Goal: Information Seeking & Learning: Learn about a topic

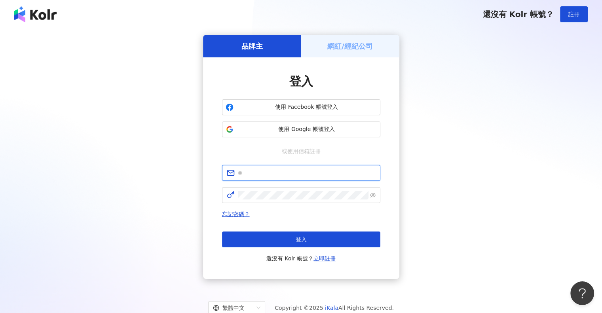
click at [281, 177] on input "text" at bounding box center [307, 173] width 138 height 9
paste input "**********"
click at [281, 177] on input "**********" at bounding box center [307, 173] width 138 height 9
type input "**********"
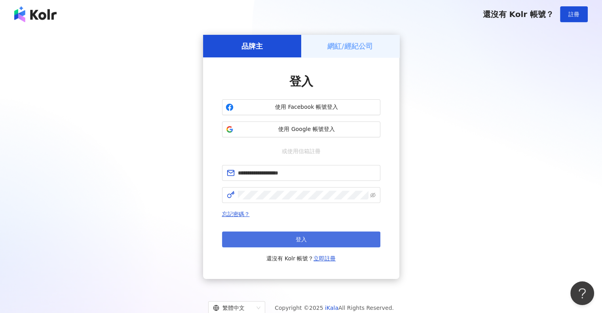
click at [319, 247] on button "登入" at bounding box center [301, 240] width 158 height 16
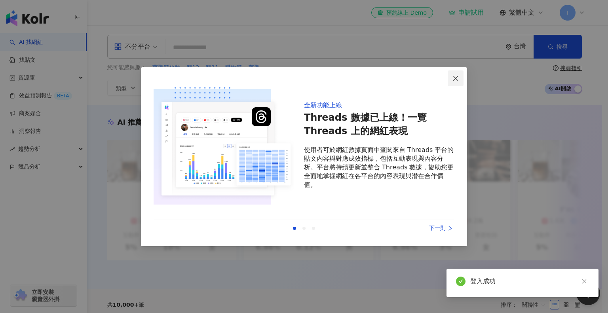
click at [457, 79] on icon "close" at bounding box center [456, 78] width 6 height 6
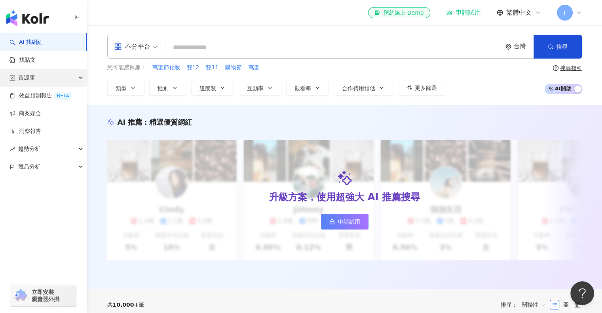
click at [73, 75] on div "資源庫" at bounding box center [43, 78] width 87 height 18
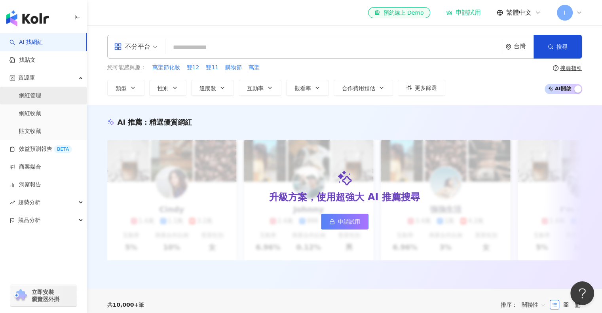
click at [37, 93] on link "網紅管理" at bounding box center [30, 96] width 22 height 8
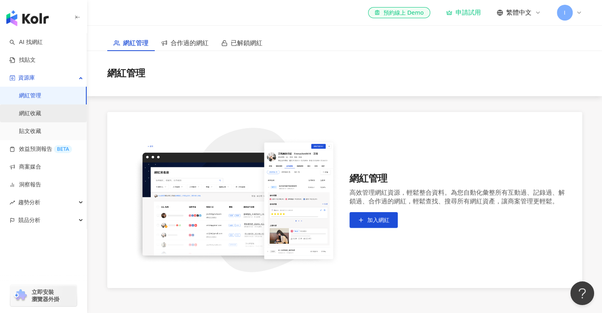
click at [30, 110] on link "網紅收藏" at bounding box center [30, 114] width 22 height 8
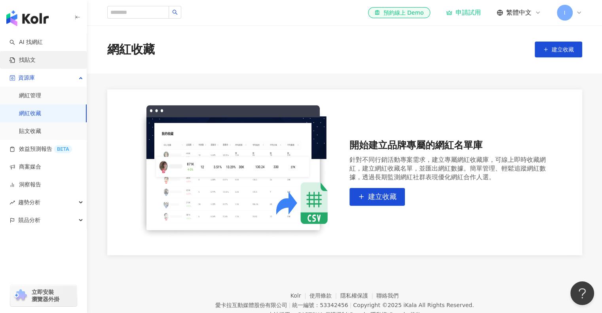
click at [36, 60] on link "找貼文" at bounding box center [23, 60] width 26 height 8
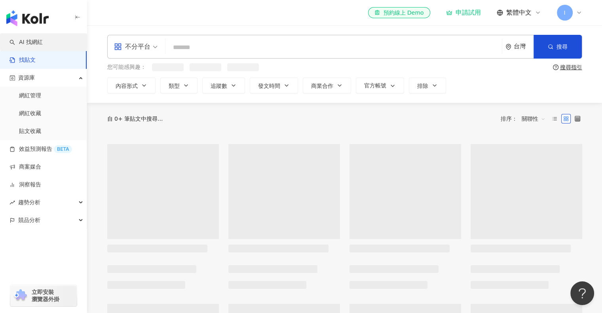
click at [41, 38] on link "AI 找網紅" at bounding box center [26, 42] width 33 height 8
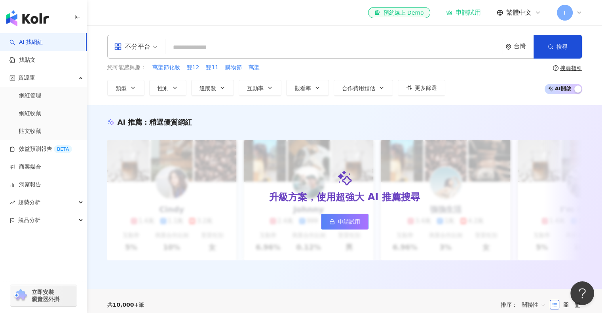
click at [148, 50] on div "不分平台" at bounding box center [132, 46] width 36 height 13
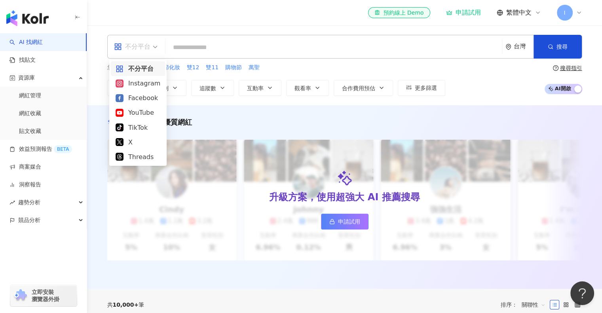
click at [147, 69] on div "不分平台" at bounding box center [138, 69] width 45 height 10
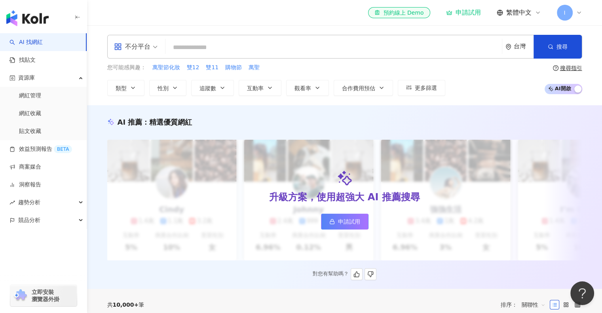
click at [266, 122] on div "AI 推薦 ： 精選優質網紅" at bounding box center [344, 122] width 475 height 10
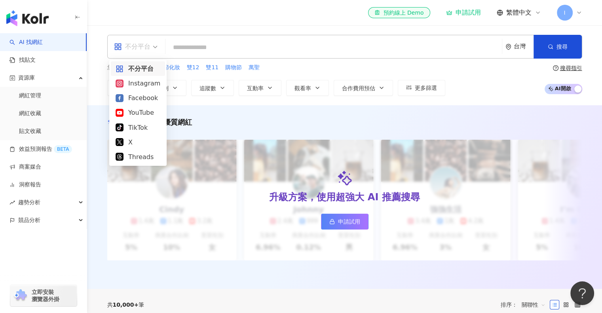
click at [139, 46] on div "不分平台" at bounding box center [132, 46] width 36 height 13
click at [137, 112] on div "YouTube" at bounding box center [138, 113] width 45 height 10
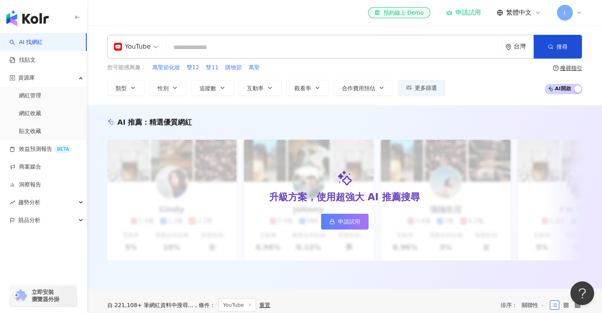
click at [211, 44] on input "search" at bounding box center [334, 47] width 330 height 15
click at [129, 88] on button "類型" at bounding box center [125, 88] width 37 height 16
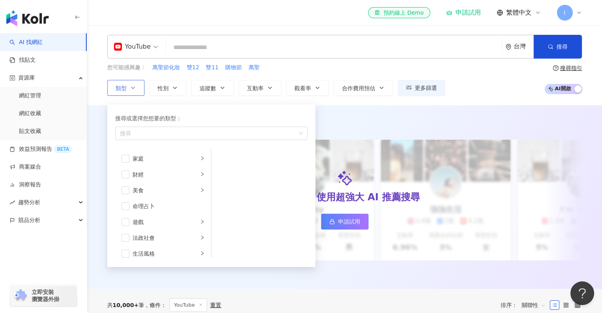
scroll to position [79, 0]
click at [126, 174] on span "button" at bounding box center [126, 174] width 8 height 8
click at [124, 198] on span "button" at bounding box center [126, 198] width 8 height 8
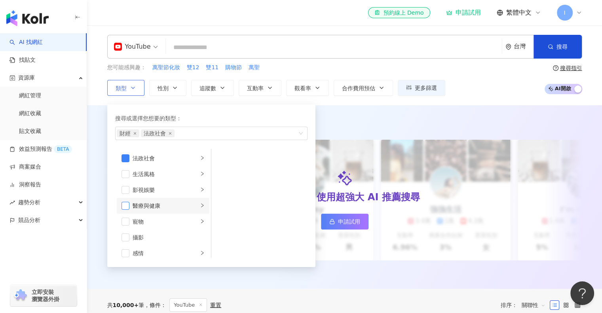
click at [124, 207] on span "button" at bounding box center [126, 206] width 8 height 8
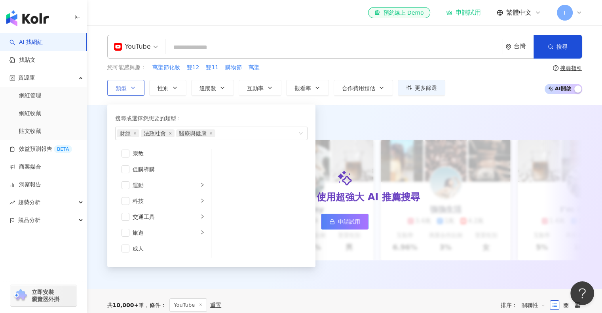
scroll to position [274, 0]
click at [125, 201] on span "button" at bounding box center [126, 201] width 8 height 8
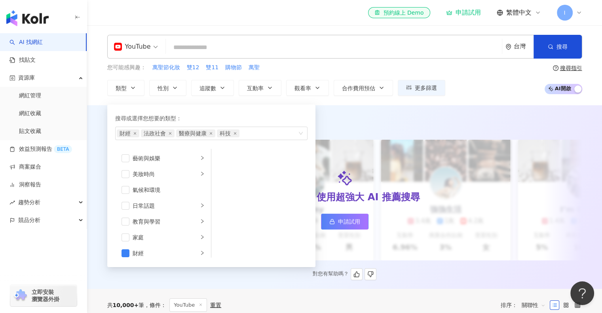
click at [375, 117] on div "AI 推薦 ： 精選優質網紅" at bounding box center [344, 122] width 475 height 10
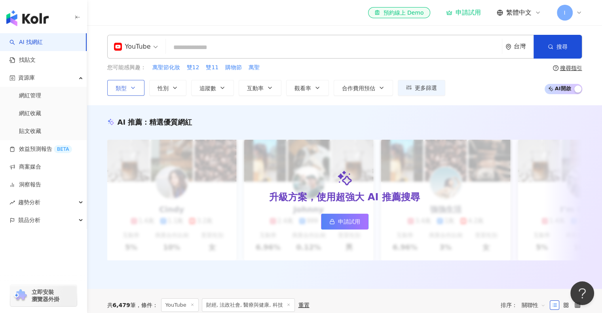
click at [129, 84] on button "類型" at bounding box center [125, 88] width 37 height 16
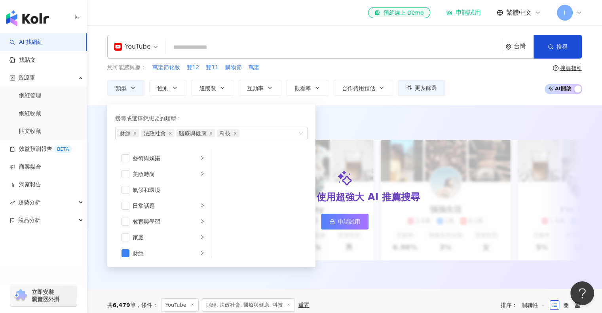
click at [352, 105] on div "AI 推薦 ： 精選優質網紅 升級方案，使用超強大 AI 推薦搜尋 申請試用 Cindy 1.4萬 1.1萬 3.2萬 互動率 5% 商業合作比例 10% 受…" at bounding box center [344, 197] width 515 height 184
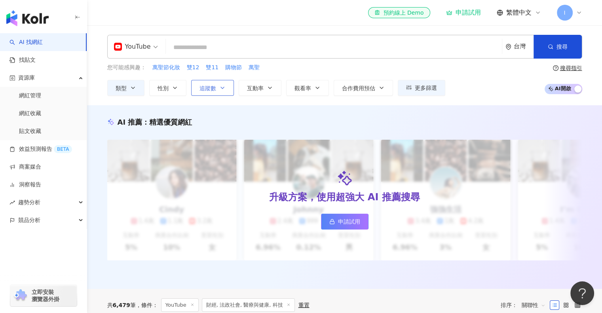
click at [222, 92] on button "追蹤數" at bounding box center [212, 88] width 43 height 16
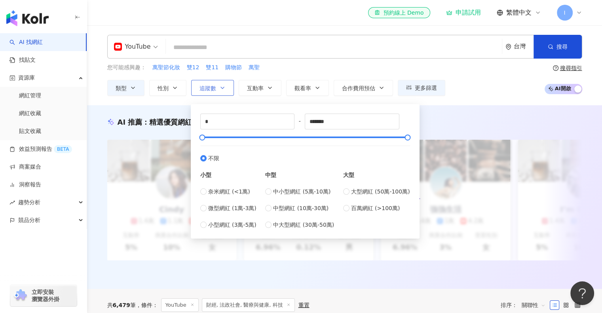
click at [222, 92] on button "追蹤數" at bounding box center [212, 88] width 43 height 16
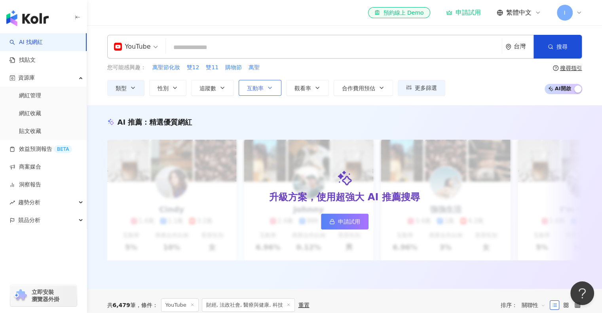
click at [259, 87] on span "互動率" at bounding box center [255, 88] width 17 height 6
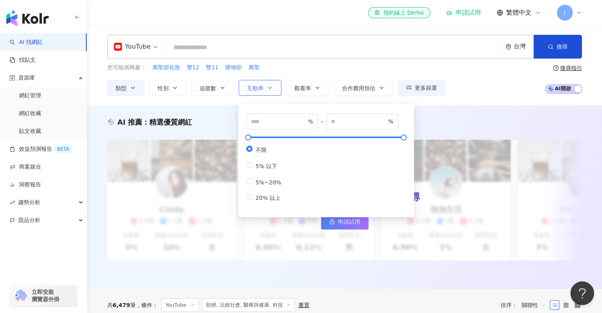
click at [259, 87] on span "互動率" at bounding box center [255, 88] width 17 height 6
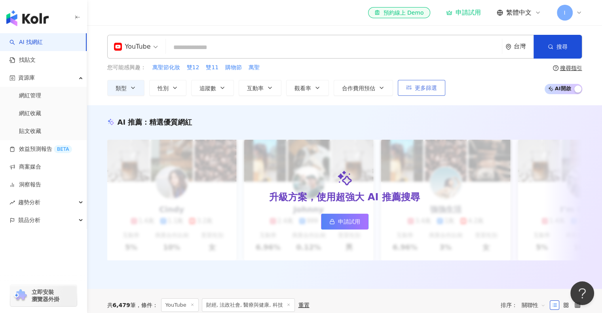
click at [420, 85] on span "更多篩選" at bounding box center [426, 88] width 22 height 6
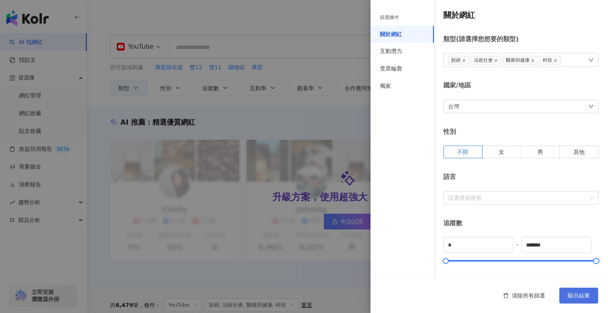
click at [574, 298] on span "顯示結果" at bounding box center [579, 296] width 22 height 6
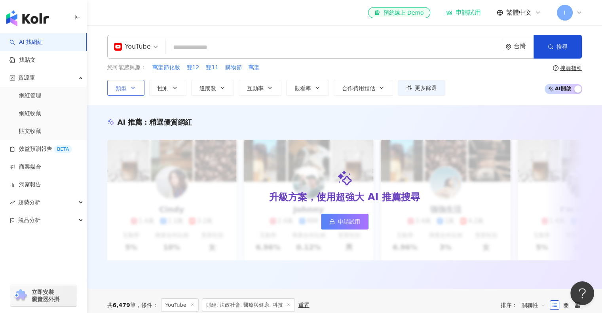
click at [140, 86] on button "類型" at bounding box center [125, 88] width 37 height 16
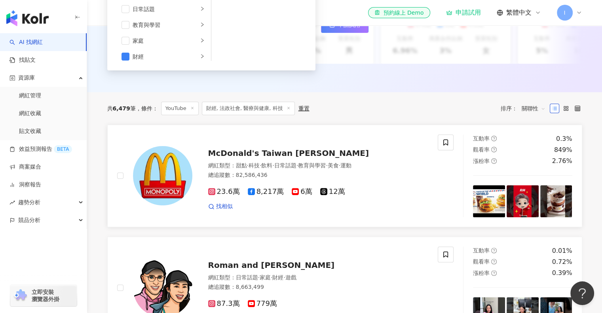
scroll to position [198, 0]
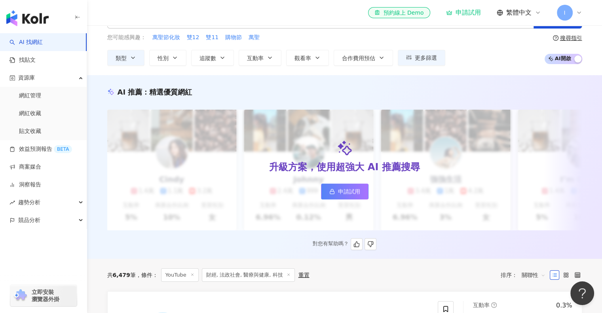
scroll to position [0, 0]
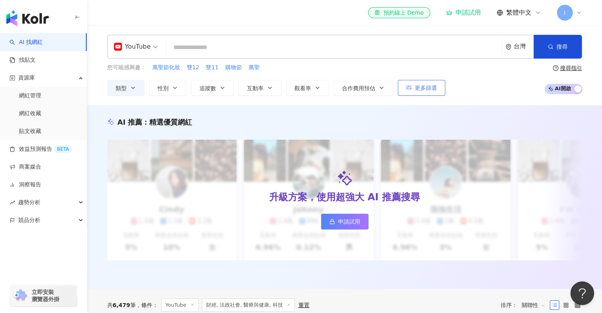
click at [423, 85] on span "更多篩選" at bounding box center [426, 88] width 22 height 6
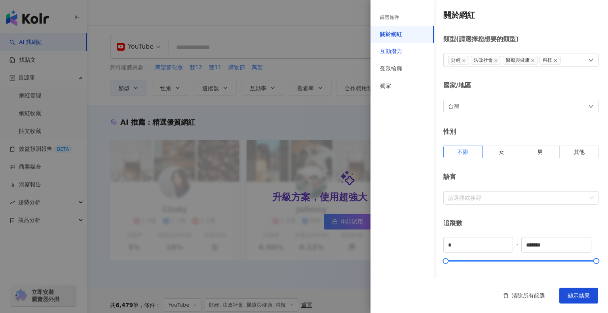
click at [400, 52] on div "互動潛力" at bounding box center [391, 52] width 22 height 8
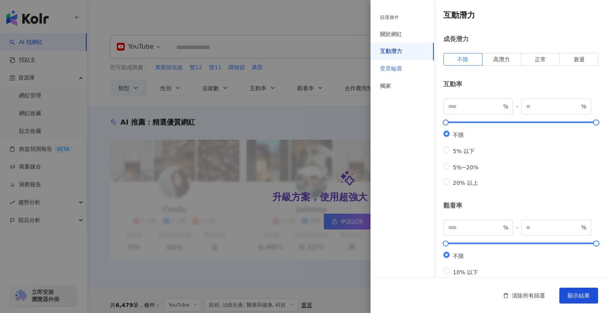
click at [397, 74] on div "受眾輪廓" at bounding box center [402, 68] width 63 height 17
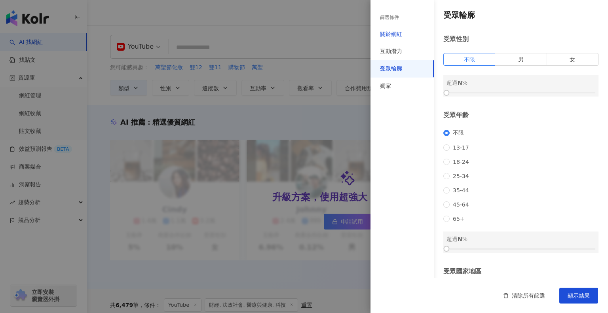
click at [391, 30] on div "關於網紅" at bounding box center [391, 34] width 22 height 8
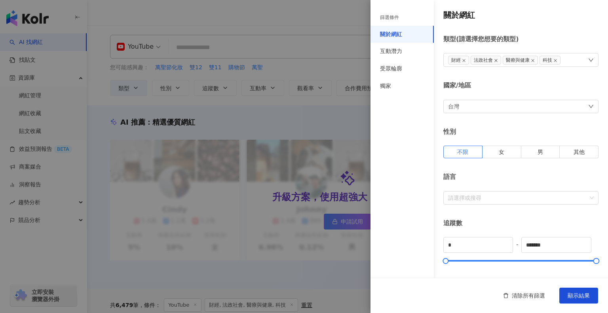
click at [494, 60] on icon "close" at bounding box center [496, 61] width 4 height 4
click at [582, 293] on span "顯示結果" at bounding box center [579, 296] width 22 height 6
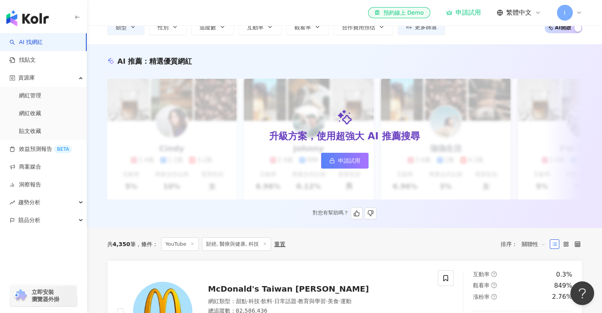
scroll to position [119, 0]
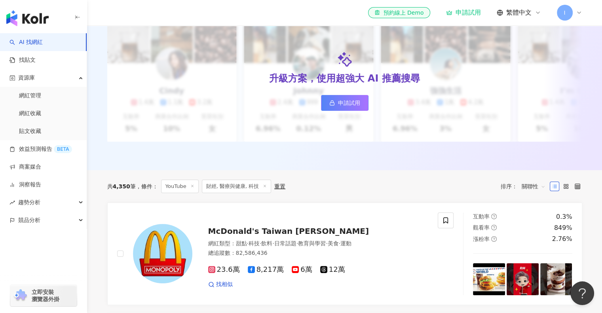
click at [403, 193] on div "共 4,350 筆 條件 ： YouTube 財經, 醫療與健康, 科技 重置 排序： 關聯性" at bounding box center [344, 186] width 475 height 13
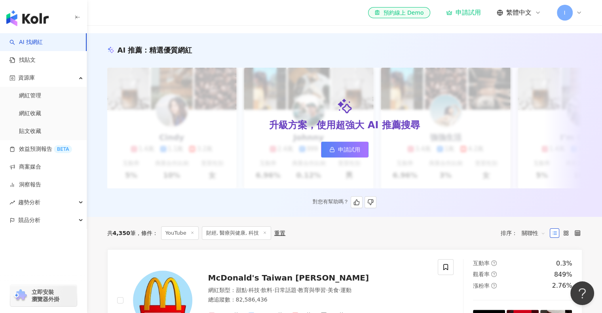
scroll to position [0, 0]
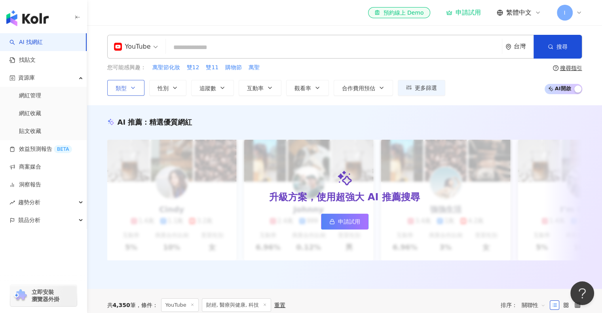
click at [131, 84] on button "類型" at bounding box center [125, 88] width 37 height 16
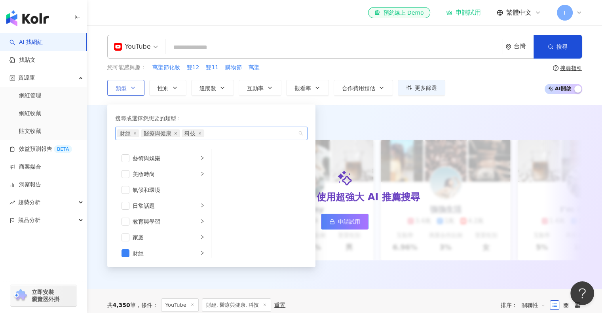
click at [173, 133] on span "醫療與健康" at bounding box center [160, 133] width 39 height 8
click at [175, 133] on icon "close" at bounding box center [175, 133] width 2 height 2
click at [198, 131] on div "財經 科技" at bounding box center [207, 133] width 181 height 8
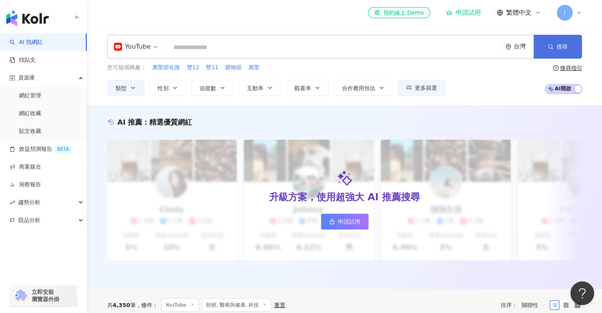
click at [573, 40] on button "搜尋" at bounding box center [558, 47] width 48 height 24
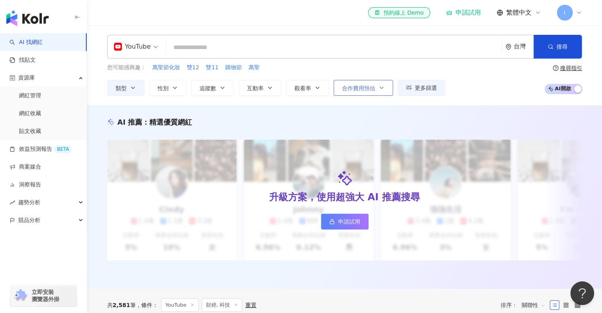
click at [359, 90] on span "合作費用預估" at bounding box center [358, 88] width 33 height 6
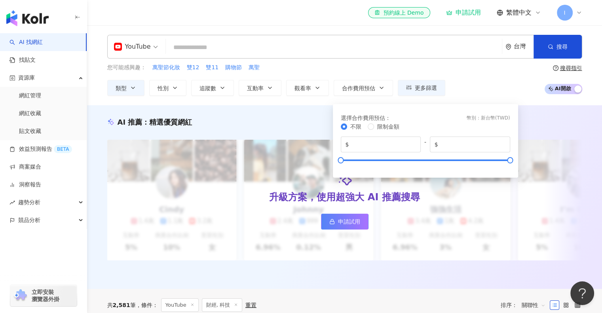
click at [324, 66] on div "您可能感興趣： 萬聖節化妝 雙12 雙11 購物節 萬聖" at bounding box center [276, 67] width 338 height 9
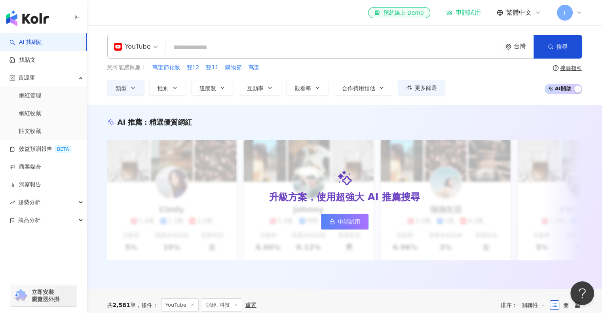
click at [299, 49] on input "search" at bounding box center [334, 47] width 330 height 15
type input "*"
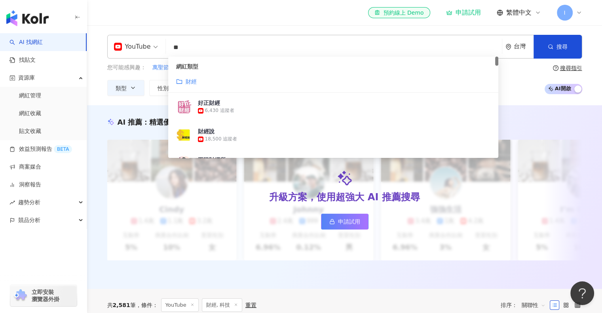
click at [194, 81] on mark "財經" at bounding box center [191, 81] width 11 height 6
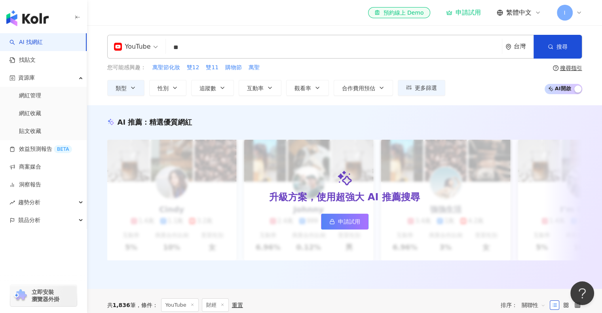
click at [213, 45] on input "**" at bounding box center [334, 47] width 330 height 15
click at [199, 48] on input "**" at bounding box center [334, 47] width 330 height 15
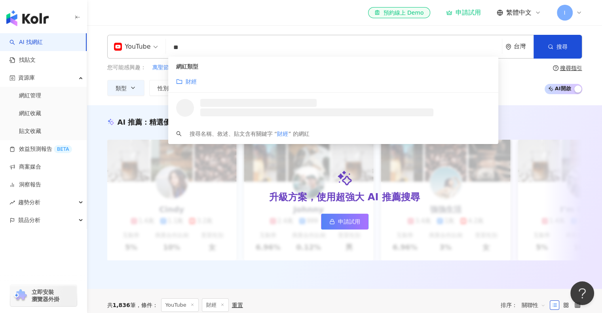
click at [182, 82] on icon "folder" at bounding box center [179, 81] width 6 height 5
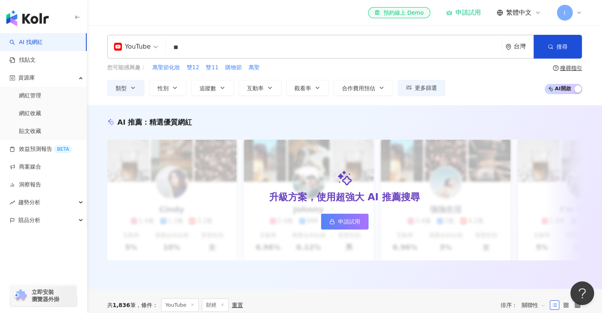
click at [212, 48] on input "**" at bounding box center [334, 47] width 330 height 15
click at [213, 48] on input "**" at bounding box center [334, 47] width 330 height 15
type input "**"
click at [128, 88] on button "類型" at bounding box center [125, 88] width 37 height 16
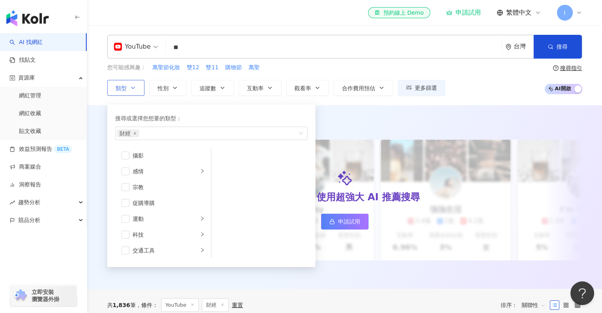
scroll to position [274, 0]
click at [503, 112] on div "AI 推薦 ： 精選優質網紅 升級方案，使用超強大 AI 推薦搜尋 申請試用 Cindy 1.4萬 1.1萬 3.2萬 互動率 5% 商業合作比例 10% 受…" at bounding box center [344, 197] width 515 height 184
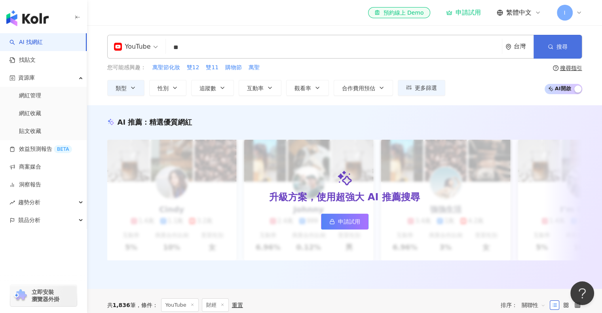
click at [546, 44] on button "搜尋" at bounding box center [558, 47] width 48 height 24
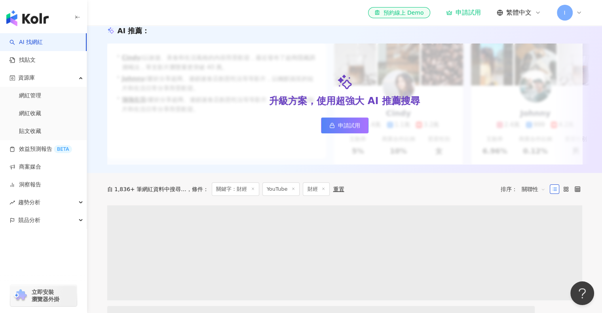
scroll to position [158, 0]
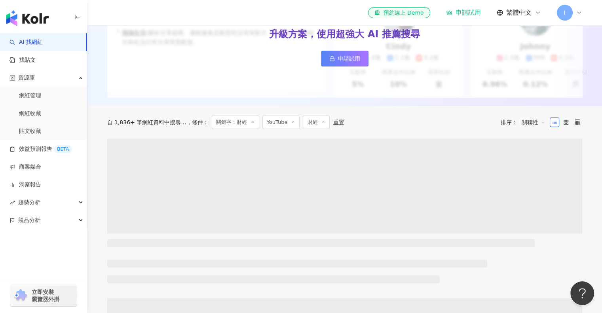
click at [251, 124] on icon at bounding box center [253, 122] width 4 height 4
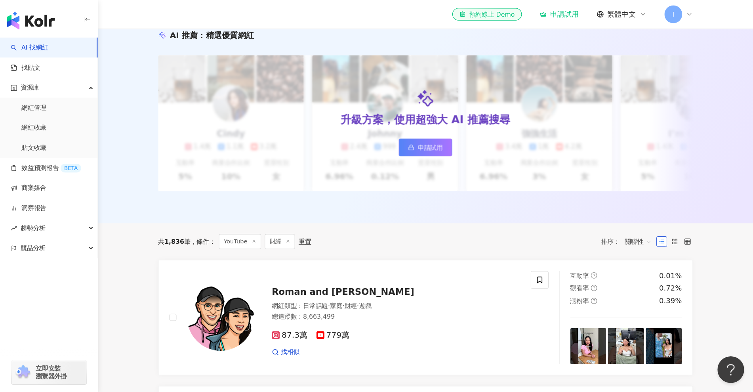
scroll to position [91, 0]
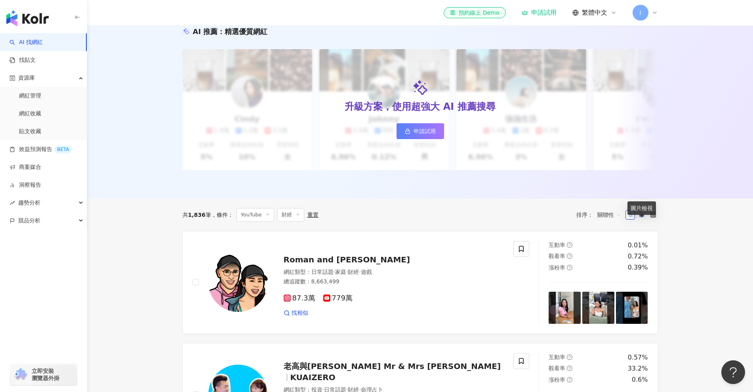
click at [602, 214] on rect at bounding box center [643, 213] width 2 height 2
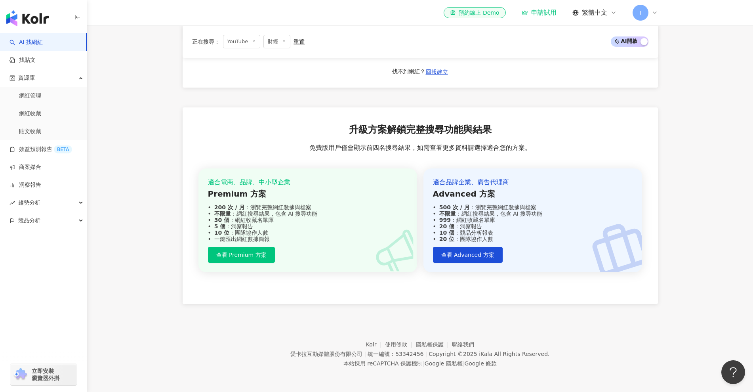
scroll to position [462, 0]
drag, startPoint x: 368, startPoint y: 148, endPoint x: 464, endPoint y: 146, distance: 95.8
click at [464, 146] on span "免費版用戶僅會顯示前四名搜尋結果，如需查看更多資料請選擇適合您的方案。" at bounding box center [420, 147] width 222 height 9
drag, startPoint x: 194, startPoint y: 217, endPoint x: 203, endPoint y: 294, distance: 77.8
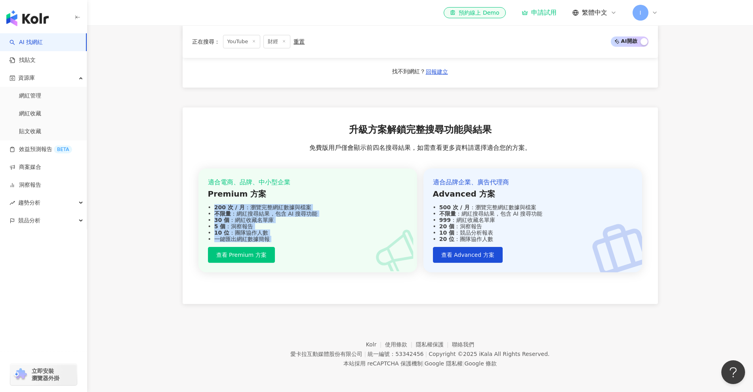
click at [203, 294] on div "升級方案解鎖完整搜尋功能與結果 免費版用戶僅會顯示前四名搜尋結果，如需查看更多資料請選擇適合您的方案。 適合電商、品牌、中小型企業 Premium 方案 20…" at bounding box center [420, 205] width 475 height 197
click at [602, 18] on span "I" at bounding box center [640, 13] width 16 height 16
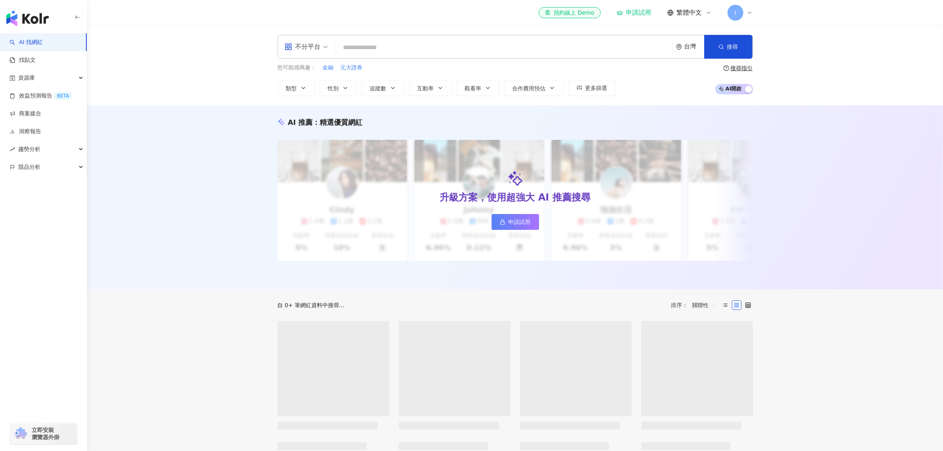
click at [735, 15] on span "I" at bounding box center [735, 12] width 2 height 9
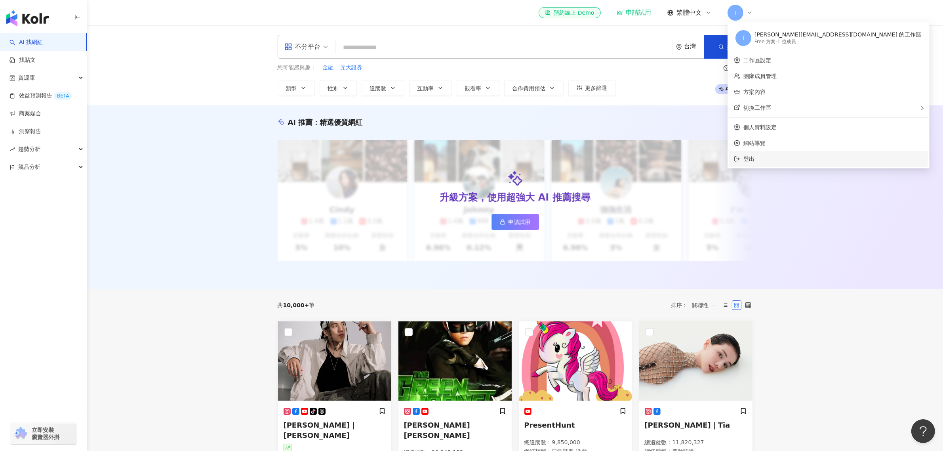
click at [746, 156] on span "登出" at bounding box center [748, 159] width 11 height 6
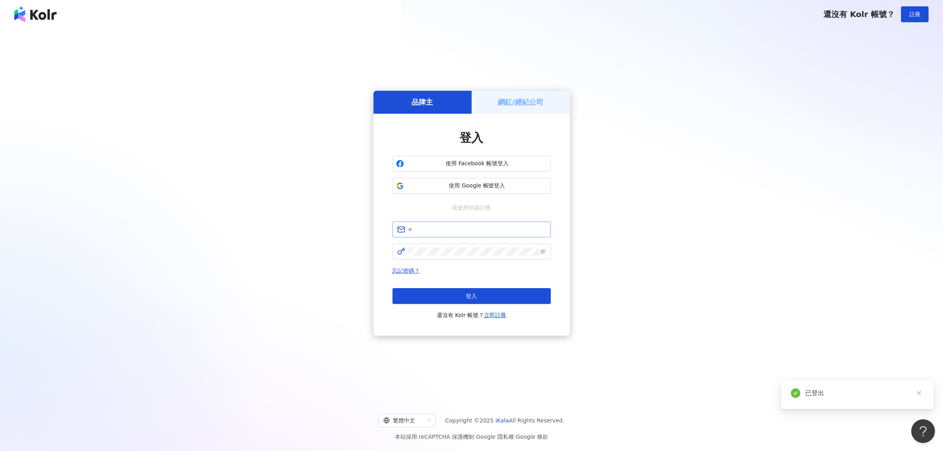
click at [441, 222] on span at bounding box center [471, 229] width 158 height 16
click at [432, 233] on input "text" at bounding box center [477, 229] width 138 height 9
paste input "**********"
type input "**********"
click at [458, 246] on span at bounding box center [471, 251] width 158 height 16
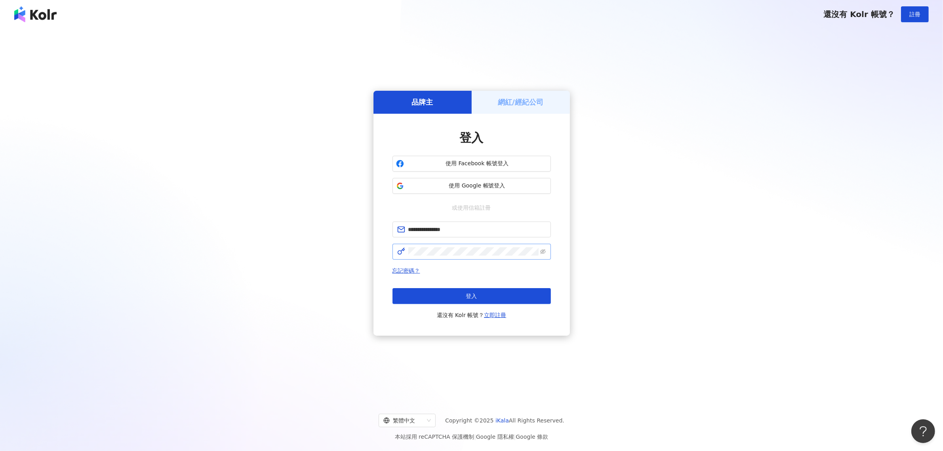
click at [549, 250] on span at bounding box center [471, 251] width 158 height 16
drag, startPoint x: 542, startPoint y: 250, endPoint x: 533, endPoint y: 260, distance: 12.9
click at [542, 250] on icon "eye-invisible" at bounding box center [543, 252] width 6 height 6
click at [495, 288] on button "登入" at bounding box center [471, 296] width 158 height 16
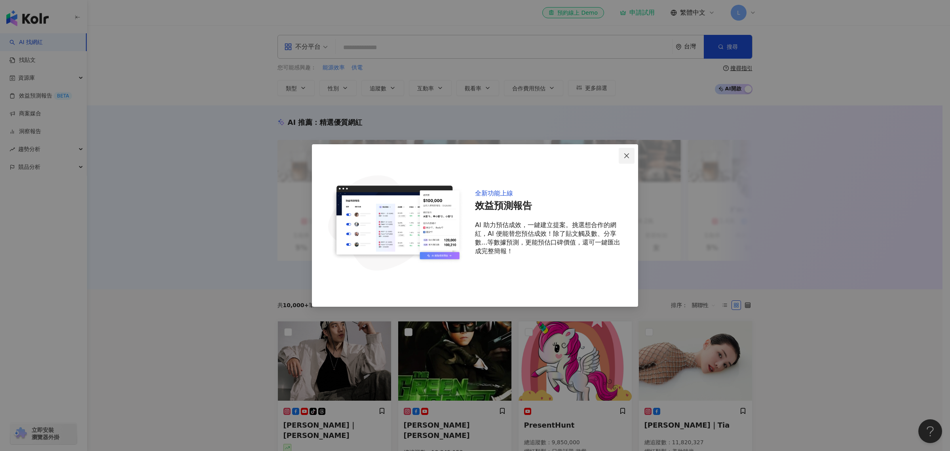
click at [627, 161] on button "Close" at bounding box center [627, 156] width 16 height 16
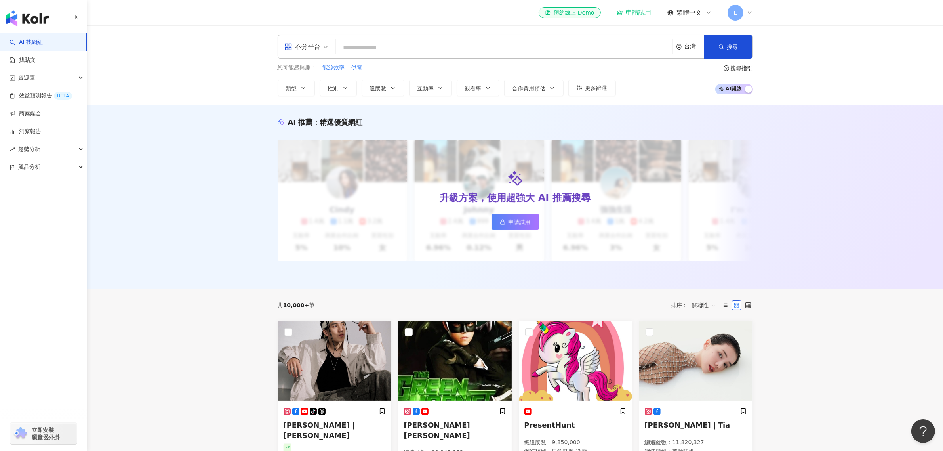
click at [738, 15] on span "L" at bounding box center [735, 13] width 16 height 16
click at [203, 237] on div "AI 推薦 ： 精選優質網紅 升級方案，使用超強大 AI 推薦搜尋 申請試用 Cindy 1.4萬 1.1萬 3.2萬 互動率 5% 商業合作比例 10% 受…" at bounding box center [515, 197] width 856 height 184
click at [365, 49] on input "search" at bounding box center [504, 47] width 330 height 15
click at [312, 49] on div "不分平台" at bounding box center [302, 46] width 36 height 13
click at [311, 107] on div "YouTube" at bounding box center [308, 112] width 54 height 15
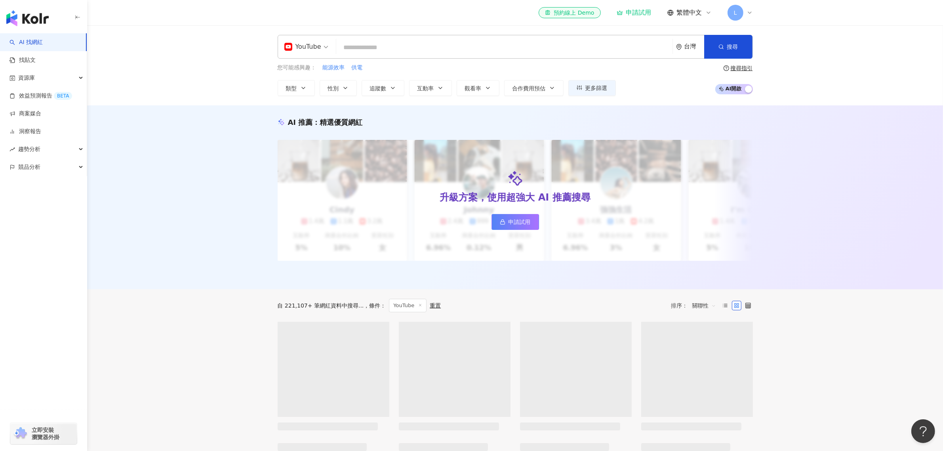
click at [371, 52] on input "search" at bounding box center [504, 47] width 330 height 15
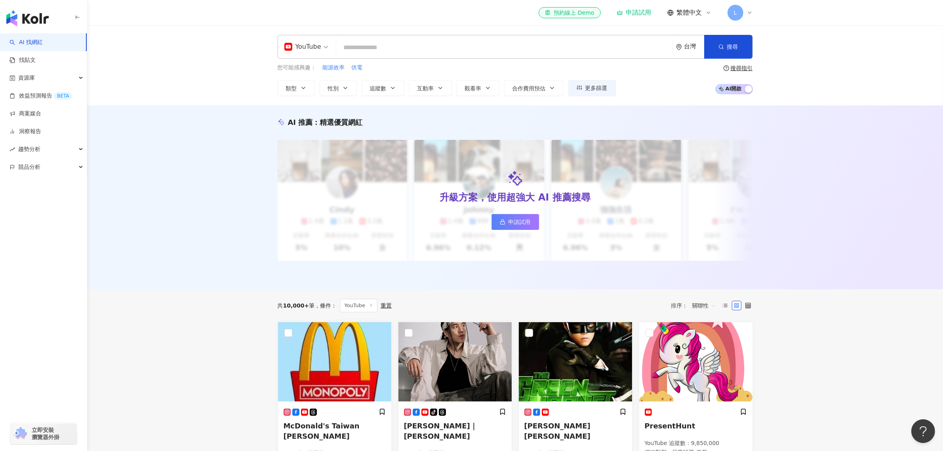
click at [749, 12] on icon at bounding box center [749, 13] width 6 height 6
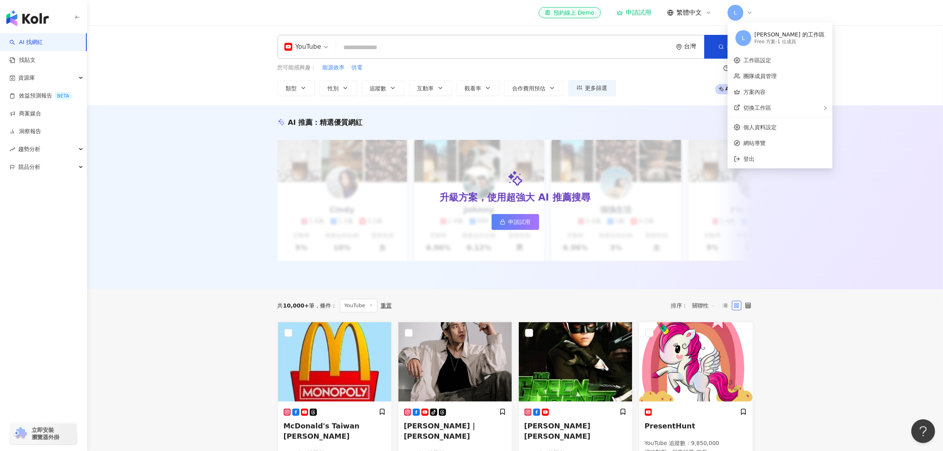
drag, startPoint x: 228, startPoint y: 218, endPoint x: 230, endPoint y: 303, distance: 85.5
click at [228, 218] on div "AI 推薦 ： 精選優質網紅 升級方案，使用超強大 AI 推薦搜尋 申請試用 Cindy 1.4萬 1.1萬 3.2萬 互動率 5% 商業合作比例 10% 受…" at bounding box center [515, 197] width 856 height 184
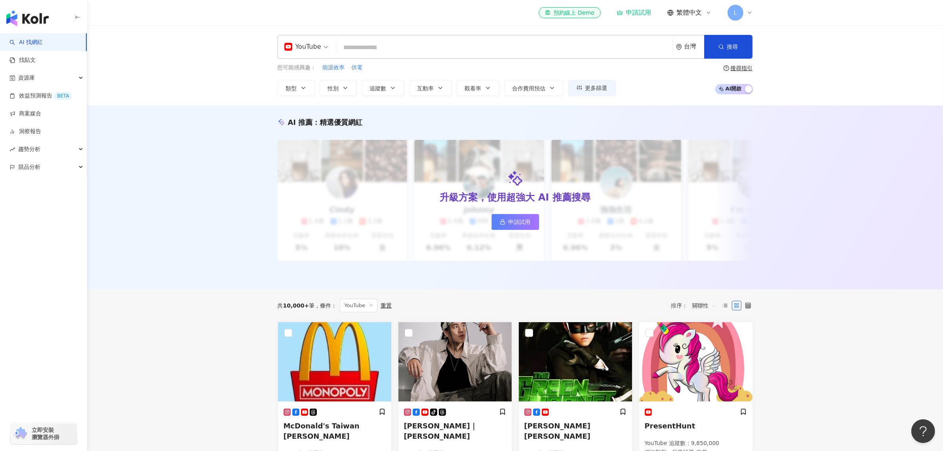
click at [226, 185] on div "AI 推薦 ： 精選優質網紅 升級方案，使用超強大 AI 推薦搜尋 申請試用 Cindy 1.4萬 1.1萬 3.2萬 互動率 5% 商業合作比例 10% 受…" at bounding box center [515, 197] width 856 height 184
click at [36, 62] on link "找貼文" at bounding box center [23, 60] width 26 height 8
click at [43, 45] on link "AI 找網紅" at bounding box center [26, 42] width 33 height 8
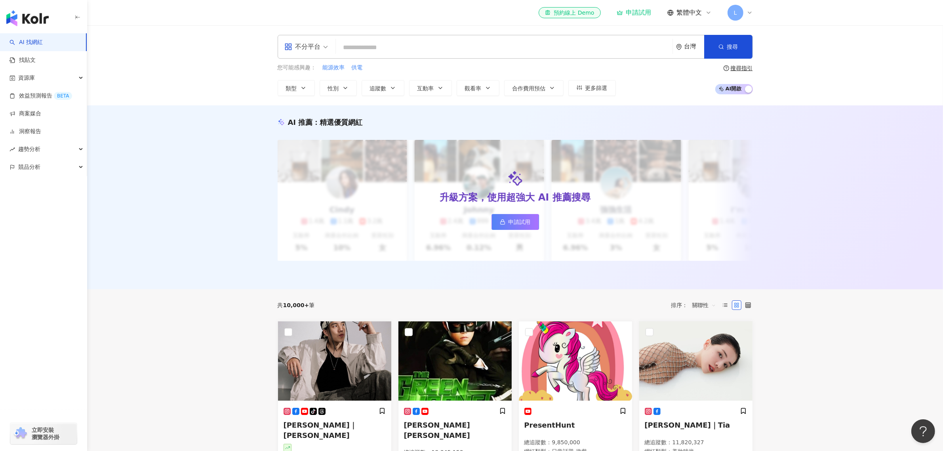
click at [176, 75] on div "不分平台 台灣 搜尋 您可能感興趣： 能源效率 供電 類型 性別 追蹤數 互動率 觀看率 合作費用預估 更多篩選 搜尋指引 AI 開啟 AI 關閉" at bounding box center [515, 65] width 856 height 80
click at [379, 48] on input "search" at bounding box center [504, 47] width 330 height 15
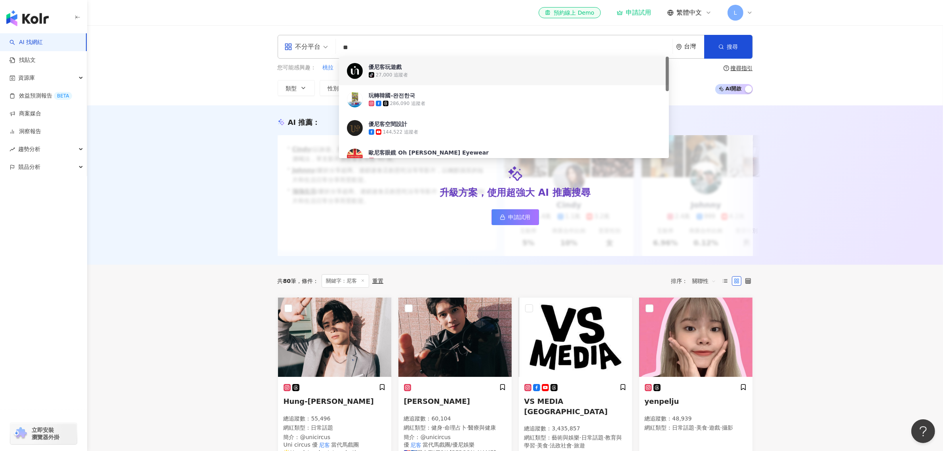
click at [384, 46] on input "**" at bounding box center [504, 47] width 330 height 15
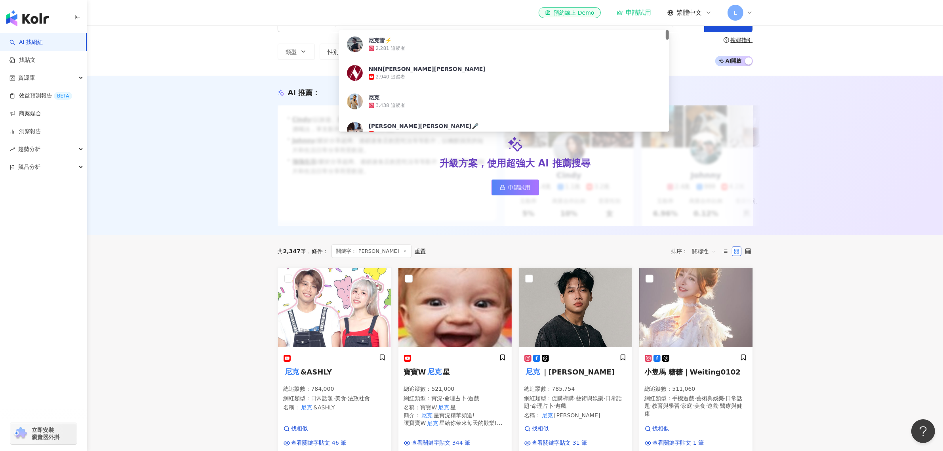
scroll to position [49, 0]
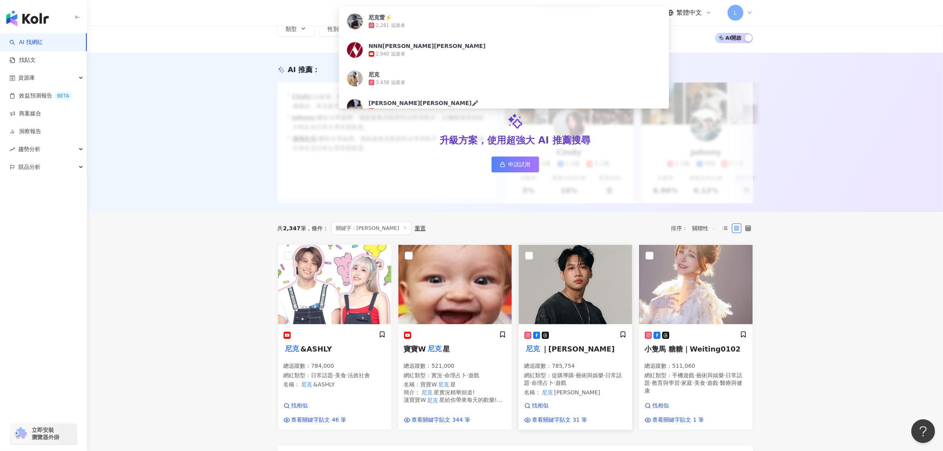
type input "**"
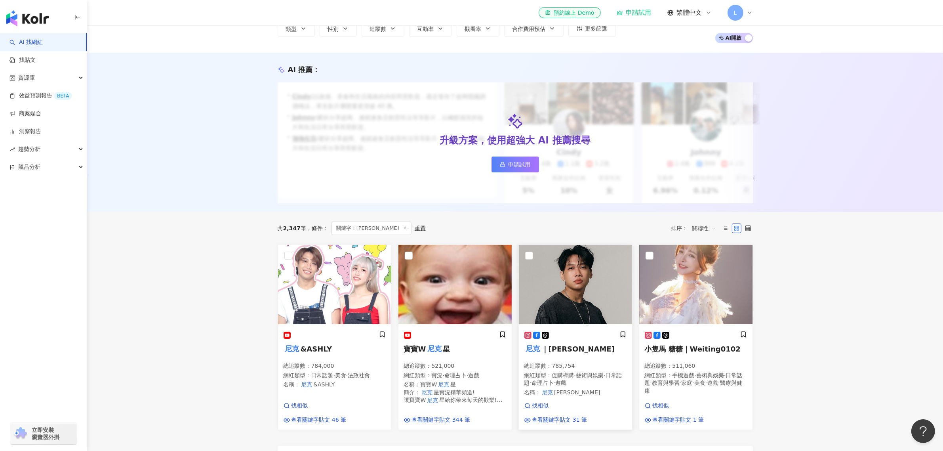
click at [563, 378] on span "促購導購" at bounding box center [563, 375] width 22 height 6
click at [746, 10] on icon at bounding box center [749, 13] width 6 height 6
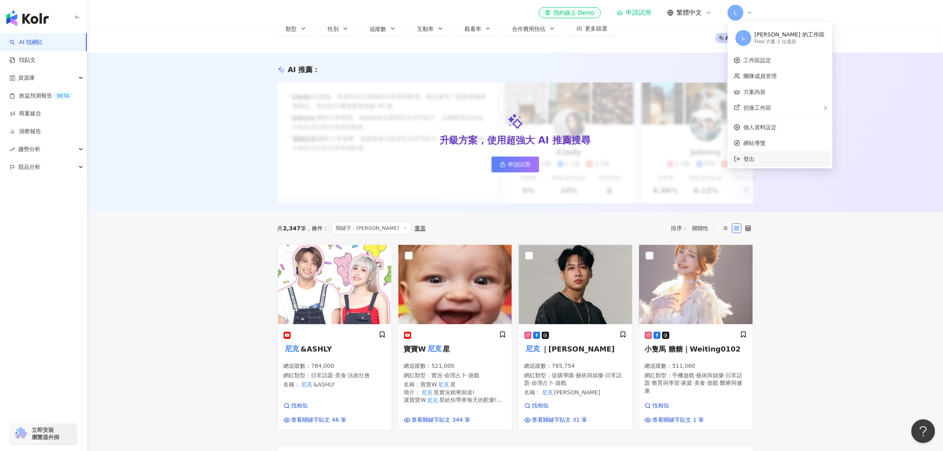
drag, startPoint x: 750, startPoint y: 154, endPoint x: 732, endPoint y: 163, distance: 19.7
click at [750, 156] on span "登出" at bounding box center [748, 159] width 11 height 6
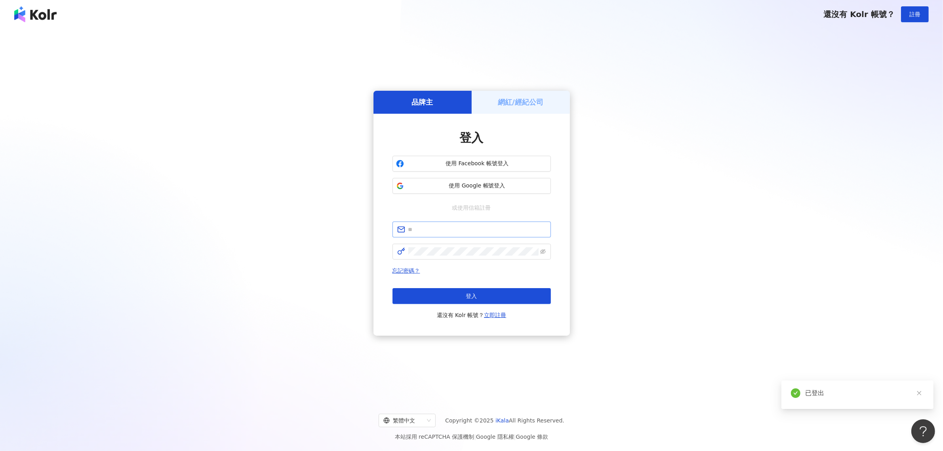
click at [430, 234] on span at bounding box center [471, 229] width 158 height 16
click at [430, 228] on input "text" at bounding box center [477, 229] width 138 height 9
paste input "**********"
type input "**********"
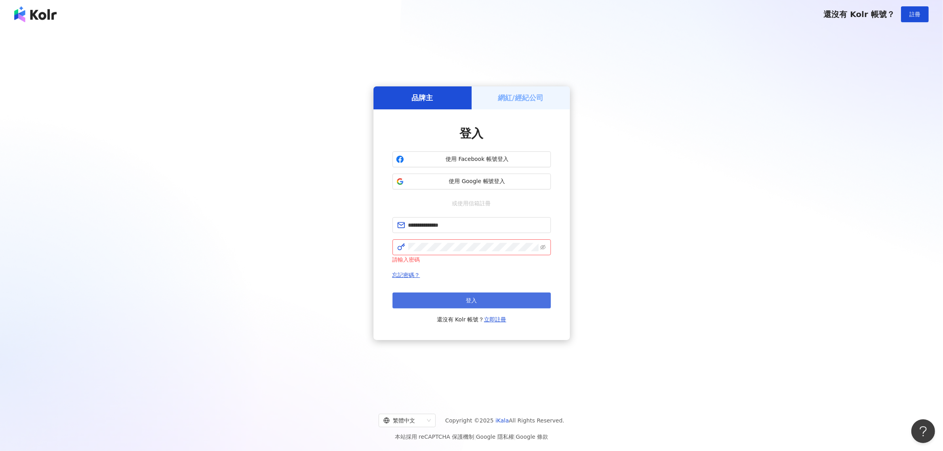
click at [424, 294] on button "登入" at bounding box center [471, 300] width 158 height 16
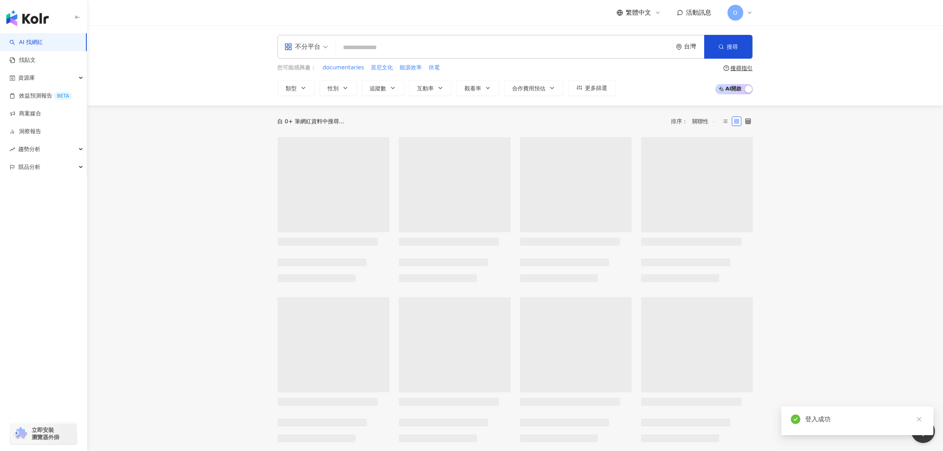
click at [746, 11] on icon at bounding box center [749, 13] width 6 height 6
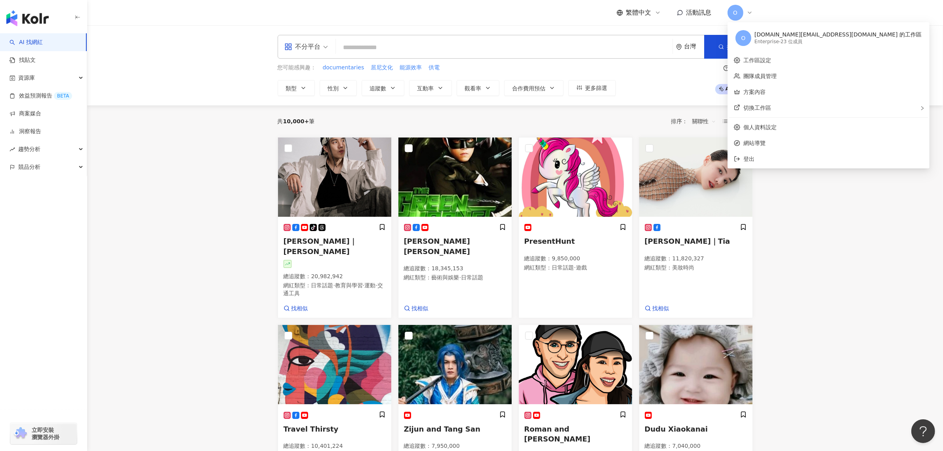
click at [804, 38] on div "[DOMAIN_NAME][EMAIL_ADDRESS][DOMAIN_NAME] 的工作區" at bounding box center [837, 35] width 167 height 8
click at [758, 124] on link "個人資料設定" at bounding box center [759, 127] width 33 height 6
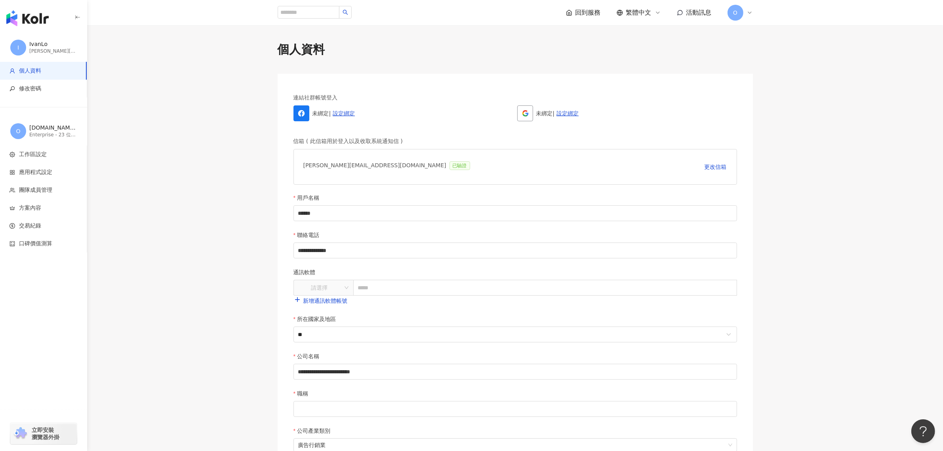
click at [733, 9] on span "O" at bounding box center [735, 12] width 4 height 9
click at [758, 77] on link "團隊成員管理" at bounding box center [759, 76] width 33 height 6
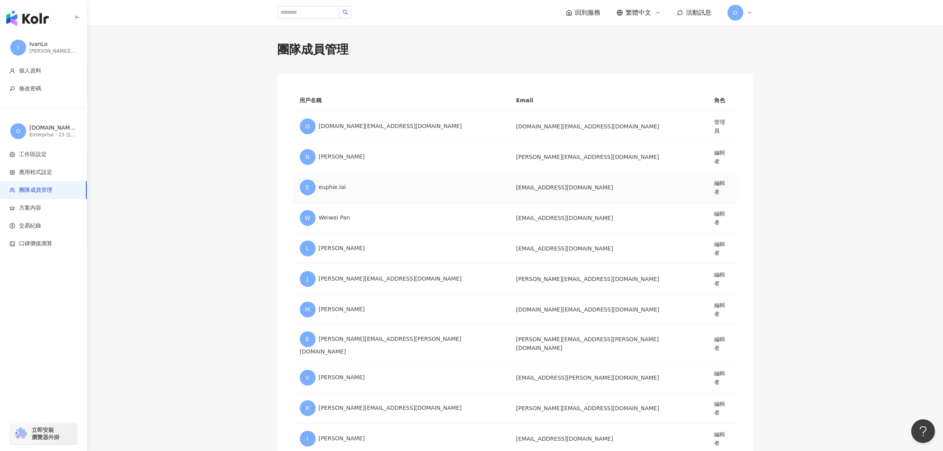
click at [707, 181] on td "編輯者" at bounding box center [721, 187] width 29 height 30
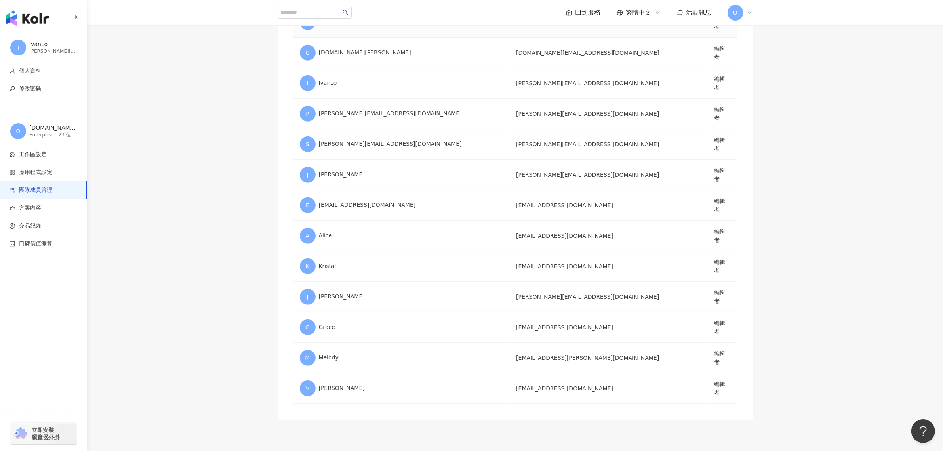
scroll to position [431, 0]
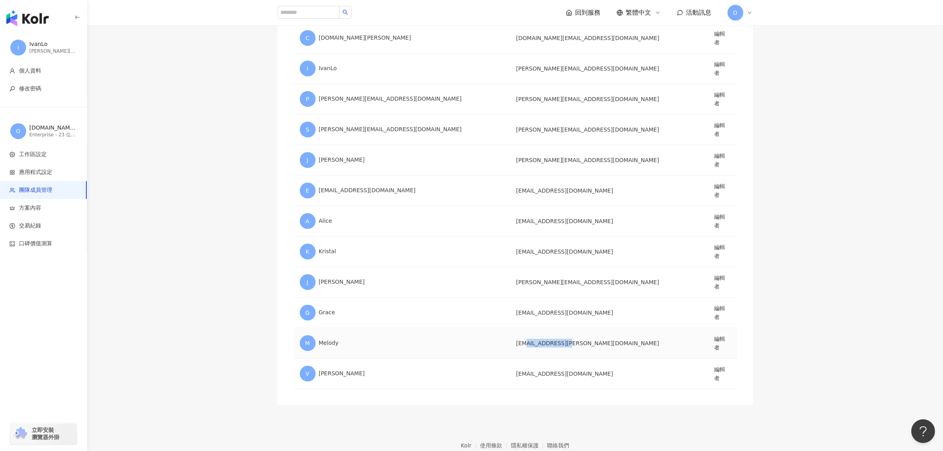
drag, startPoint x: 523, startPoint y: 299, endPoint x: 568, endPoint y: 300, distance: 45.1
click at [568, 328] on td "[EMAIL_ADDRESS][PERSON_NAME][DOMAIN_NAME]" at bounding box center [609, 343] width 198 height 30
click at [797, 254] on main "團隊成員管理 用戶名稱 Email 角色 O [DOMAIN_NAME][EMAIL_ADDRESS][DOMAIN_NAME] [DOMAIN_NAME][…" at bounding box center [515, 7] width 856 height 794
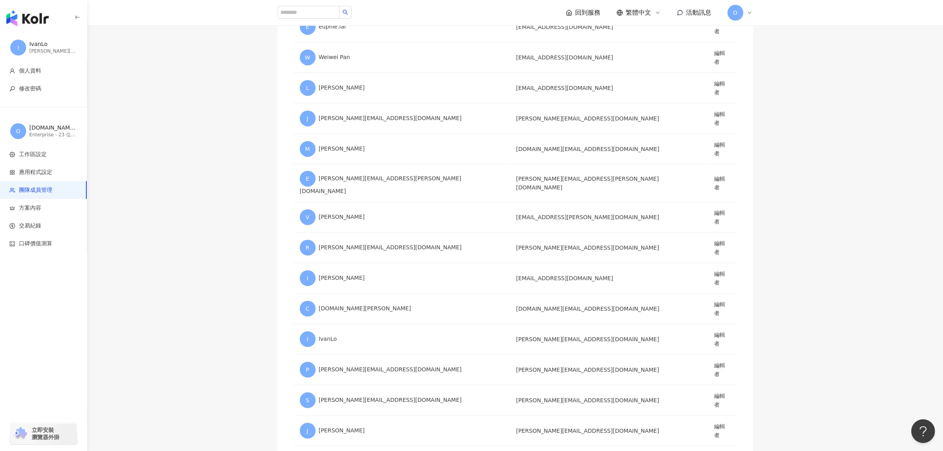
scroll to position [134, 0]
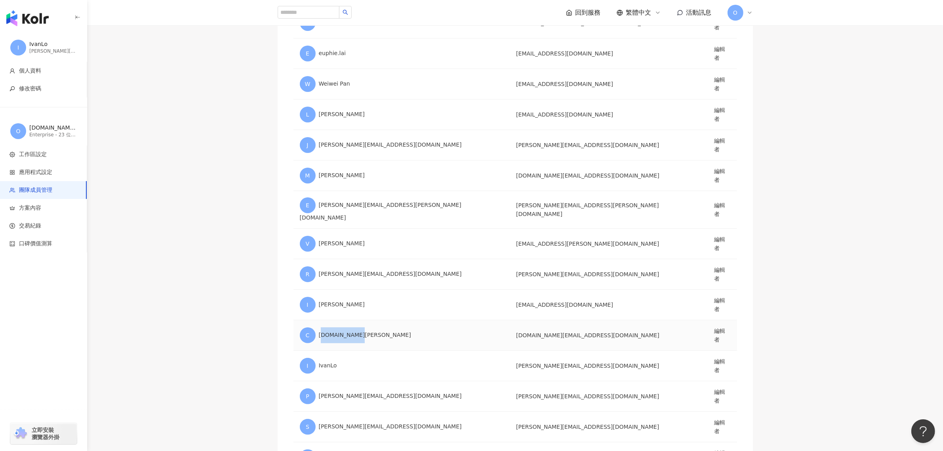
drag, startPoint x: 323, startPoint y: 309, endPoint x: 435, endPoint y: 309, distance: 111.6
click at [434, 327] on div "C [DOMAIN_NAME][PERSON_NAME]" at bounding box center [402, 335] width 204 height 16
click at [526, 320] on td "[DOMAIN_NAME][EMAIL_ADDRESS][DOMAIN_NAME]" at bounding box center [609, 335] width 198 height 30
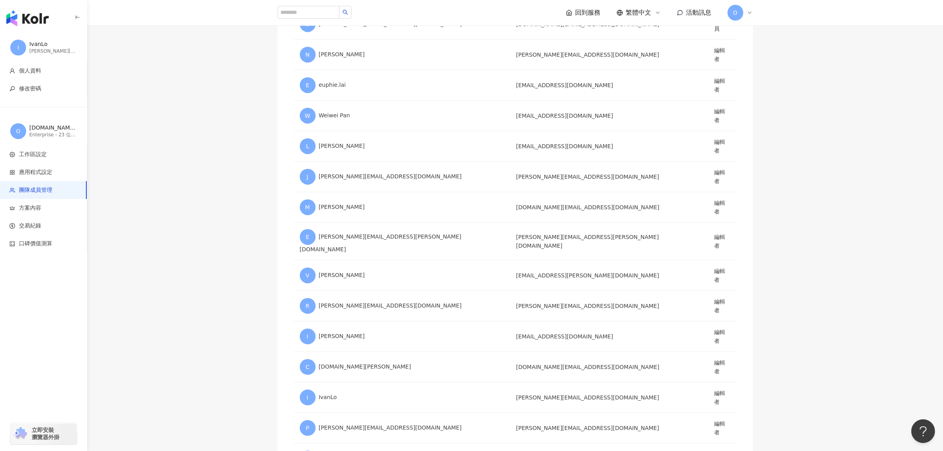
scroll to position [84, 0]
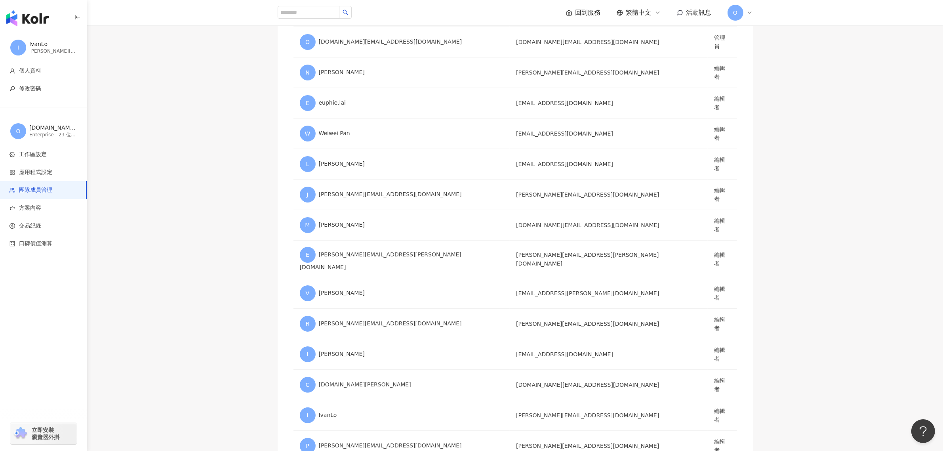
click at [749, 16] on div "O" at bounding box center [739, 13] width 25 height 16
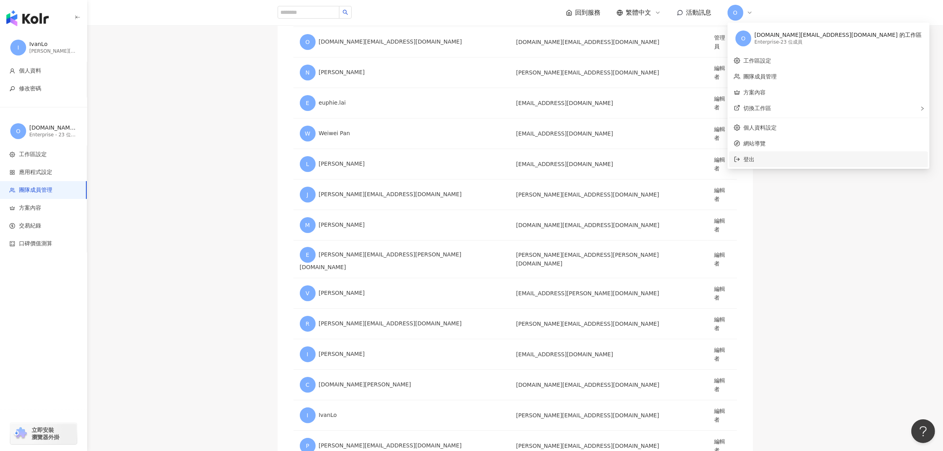
click at [749, 156] on span "登出" at bounding box center [748, 159] width 11 height 6
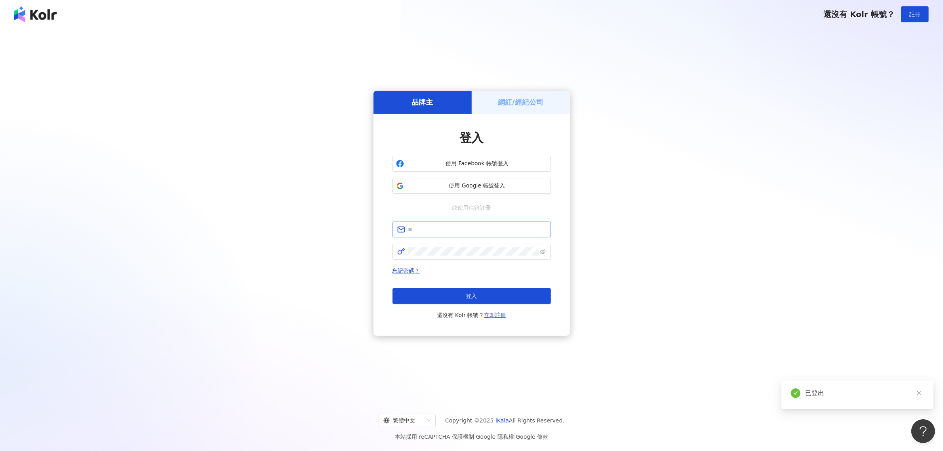
click at [450, 235] on span at bounding box center [471, 229] width 158 height 16
click at [450, 232] on input "text" at bounding box center [477, 229] width 138 height 9
paste input "**********"
type input "**********"
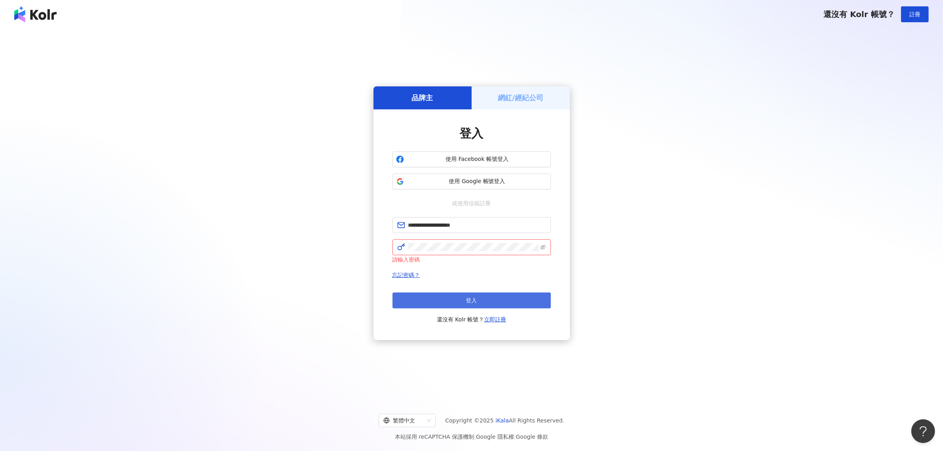
click at [420, 299] on button "登入" at bounding box center [471, 300] width 158 height 16
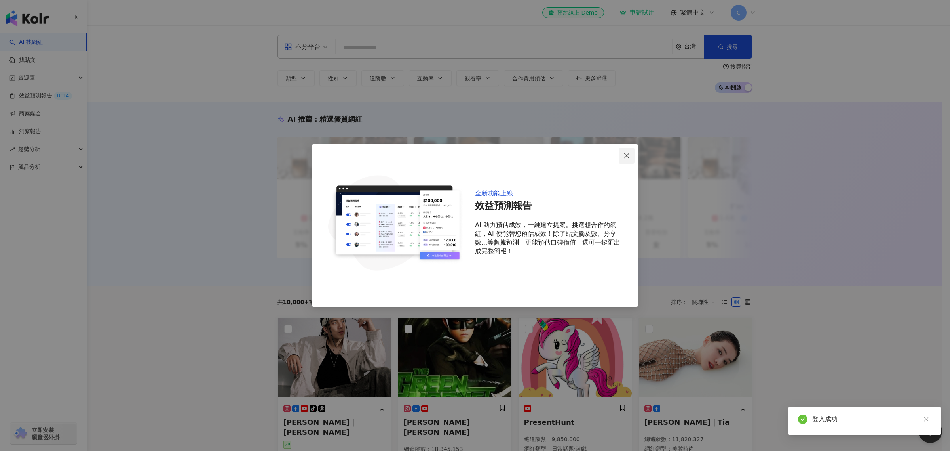
click at [626, 154] on icon "close" at bounding box center [626, 155] width 5 height 5
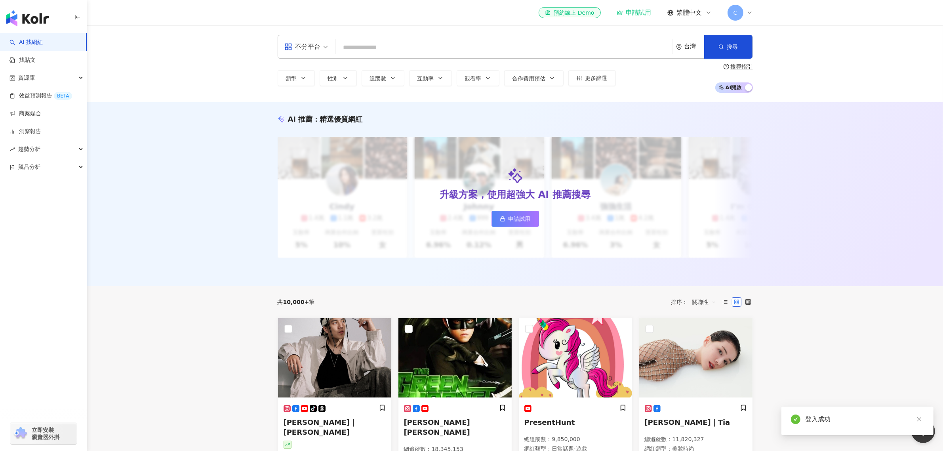
click at [747, 6] on div "C" at bounding box center [739, 13] width 25 height 16
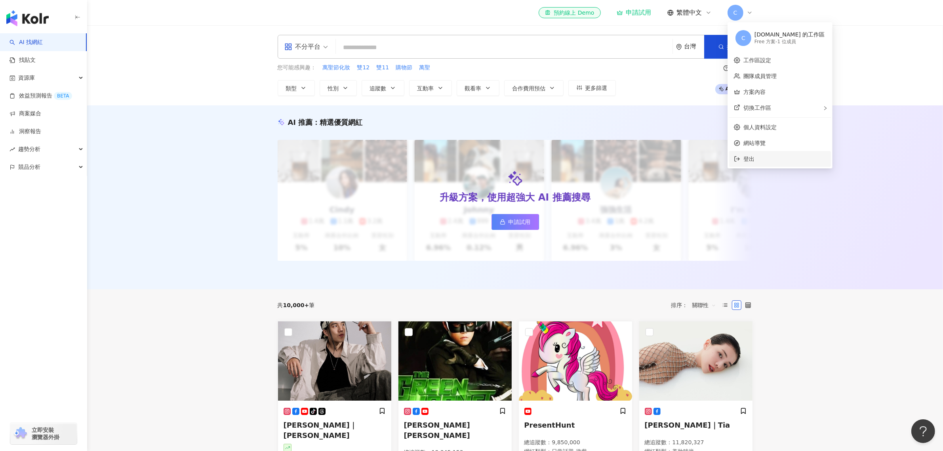
click at [748, 157] on span "登出" at bounding box center [748, 159] width 11 height 6
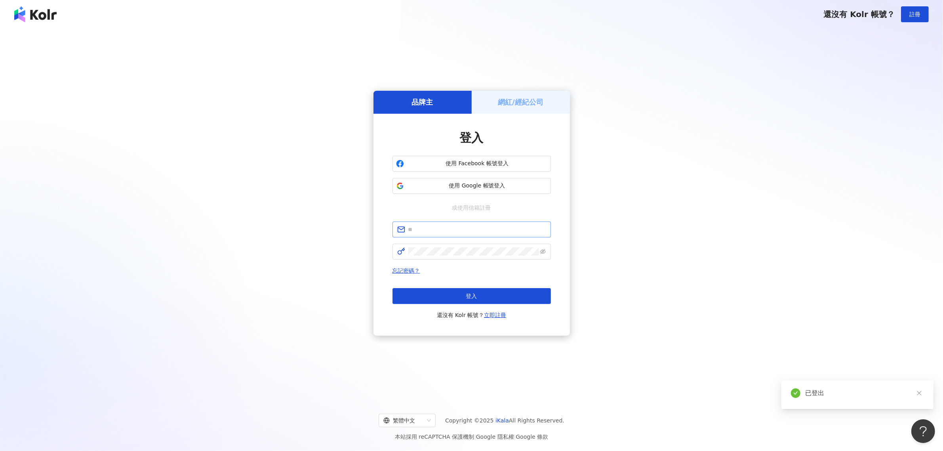
click at [441, 234] on span at bounding box center [471, 229] width 158 height 16
click at [442, 230] on input "text" at bounding box center [477, 229] width 138 height 9
paste input "**********"
type input "**********"
click at [474, 246] on span at bounding box center [471, 251] width 158 height 16
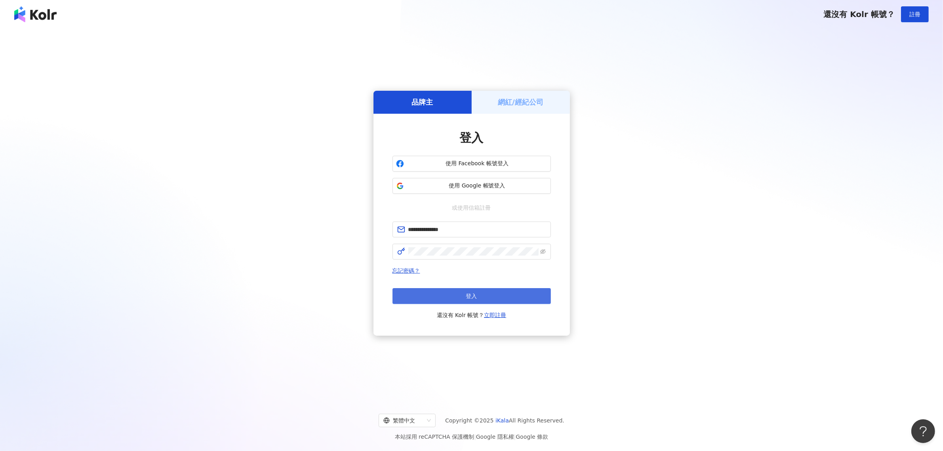
click at [448, 300] on button "登入" at bounding box center [471, 296] width 158 height 16
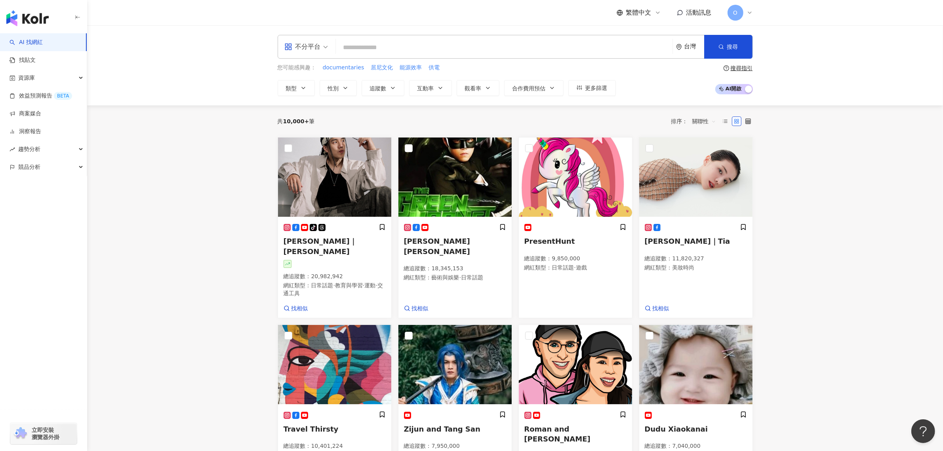
click at [196, 210] on main "不分平台 台灣 搜尋 您可能感興趣： documentaries 居尼文化 能源效率 供電 類型 性別 追蹤數 互動率 觀看率 合作費用預估 更多篩選 搜尋指…" at bounding box center [515, 404] width 856 height 759
click at [375, 38] on div "不分平台 台灣 搜尋" at bounding box center [515, 47] width 475 height 24
click at [372, 48] on input "search" at bounding box center [504, 47] width 330 height 15
click at [319, 49] on div "不分平台" at bounding box center [302, 46] width 36 height 13
click at [315, 111] on div "YouTube" at bounding box center [308, 113] width 45 height 10
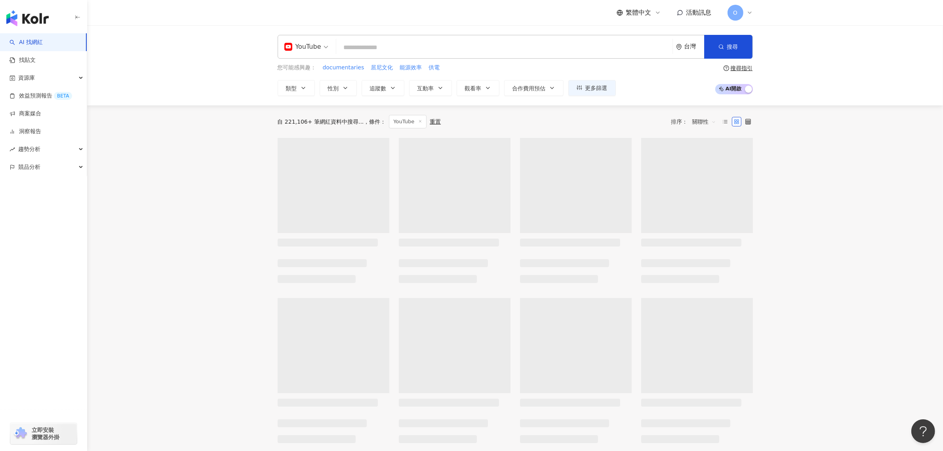
click at [371, 52] on input "search" at bounding box center [504, 47] width 330 height 15
type input "*"
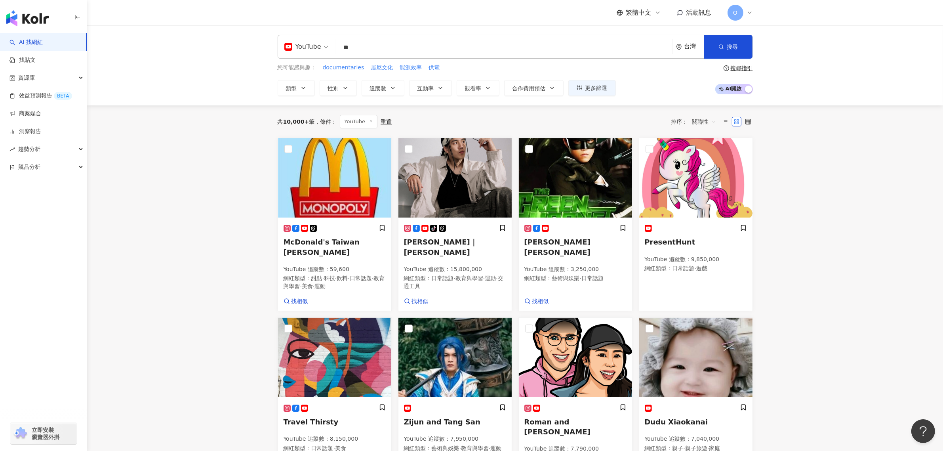
type input "**"
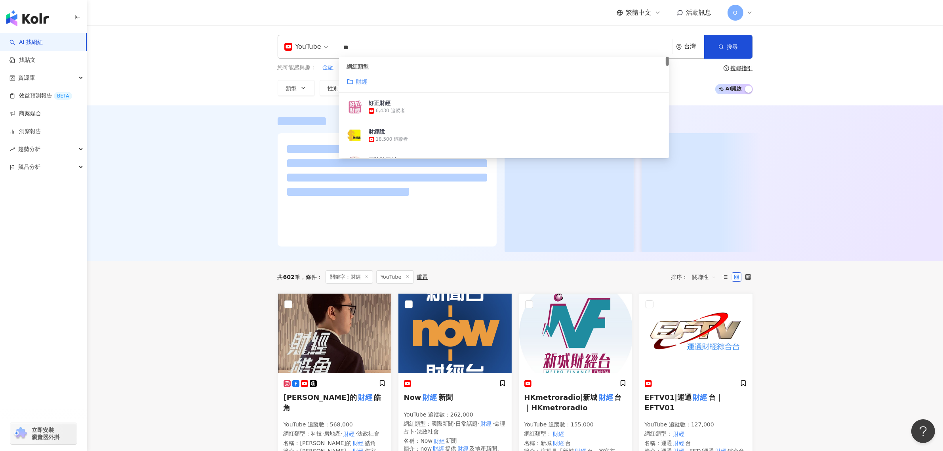
click at [831, 74] on div "YouTube ** 台灣 搜尋 customizedTag 網紅類型 財經 好正財經 6,430 追蹤者 財經說 18,500 追蹤者 王牌財經所 3,91…" at bounding box center [515, 65] width 856 height 80
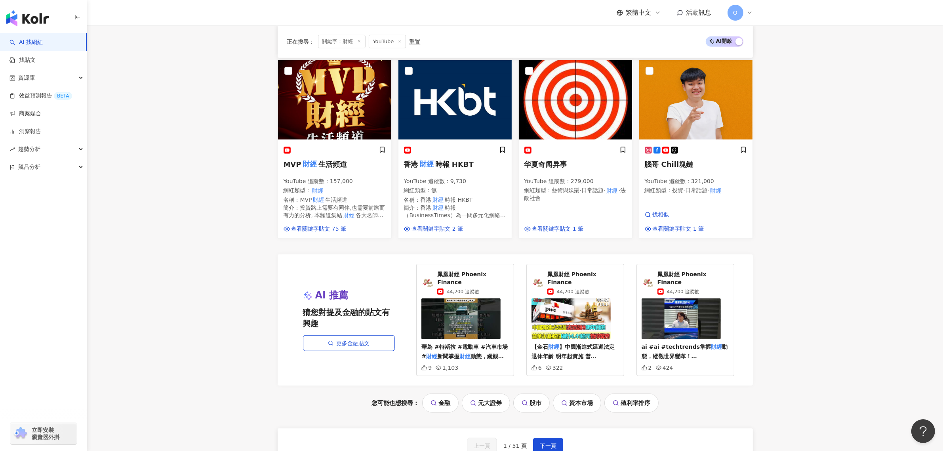
scroll to position [594, 0]
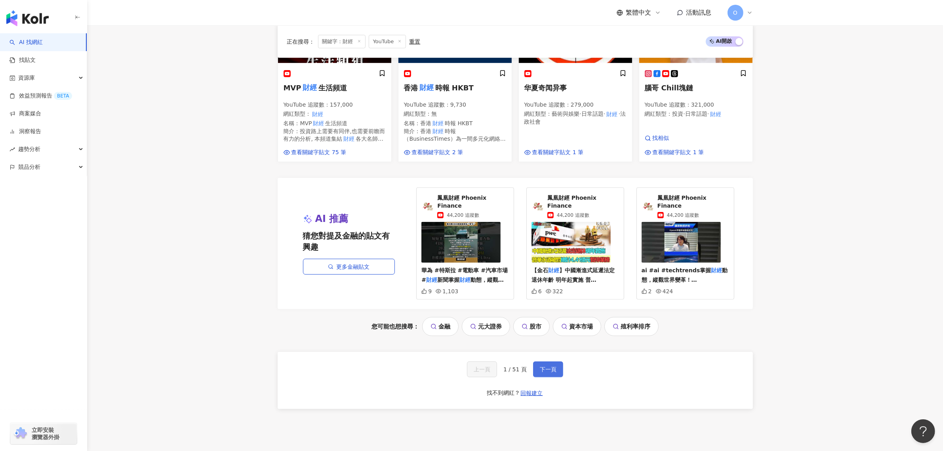
click at [553, 366] on span "下一頁" at bounding box center [548, 369] width 17 height 6
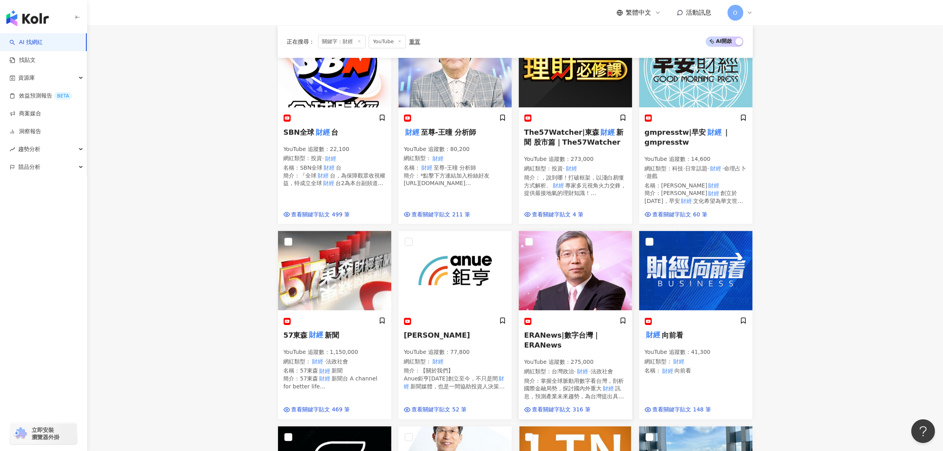
scroll to position [144, 0]
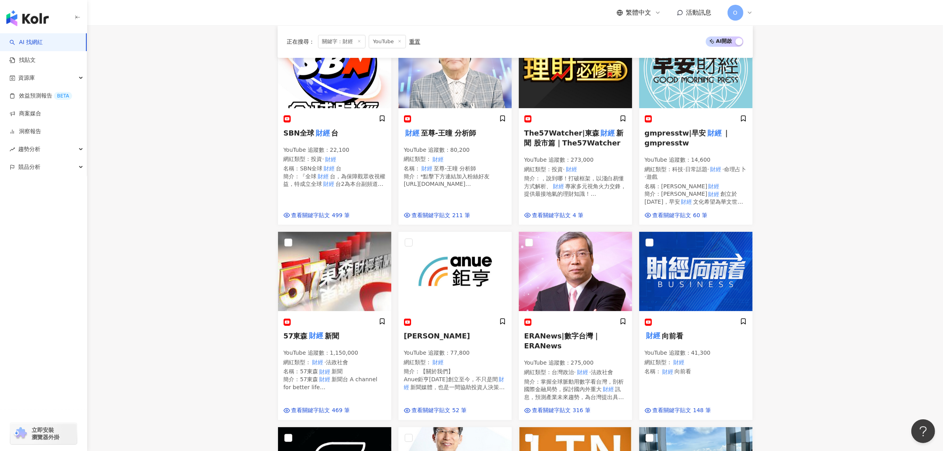
click at [749, 10] on icon at bounding box center [749, 13] width 6 height 6
click at [769, 234] on main "YouTube ** 台灣 搜尋 customizedTag 網紅類型 財經 好正財經 6,430 追蹤者 財經說 18,500 追蹤者 王牌財經所 3,91…" at bounding box center [515, 381] width 856 height 1000
click at [743, 12] on div "O" at bounding box center [739, 13] width 25 height 16
click at [769, 105] on span "切換工作區" at bounding box center [757, 108] width 28 height 6
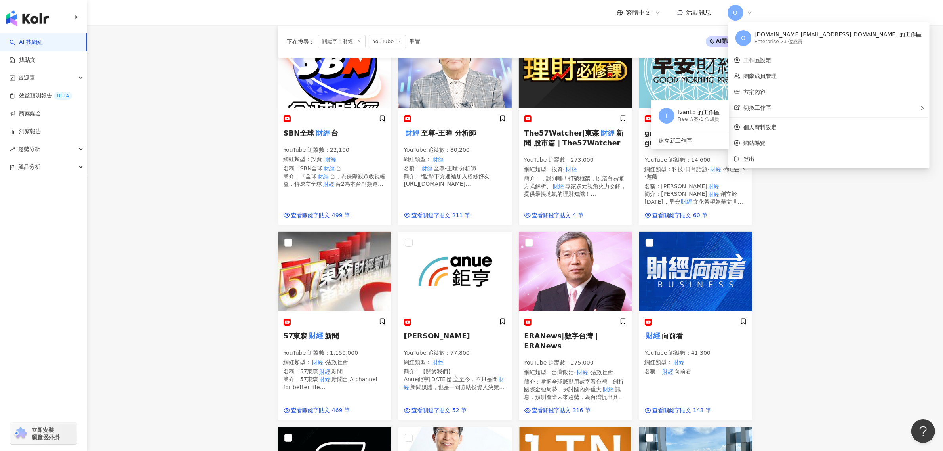
click at [807, 270] on main "YouTube ** 台灣 搜尋 customizedTag 網紅類型 財經 好正財經 6,430 追蹤者 財經說 18,500 追蹤者 王牌財經所 3,91…" at bounding box center [515, 381] width 856 height 1000
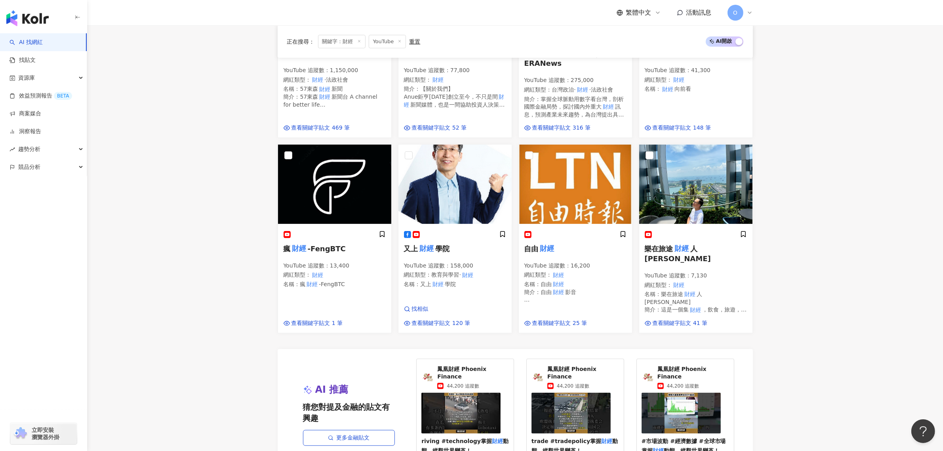
scroll to position [495, 0]
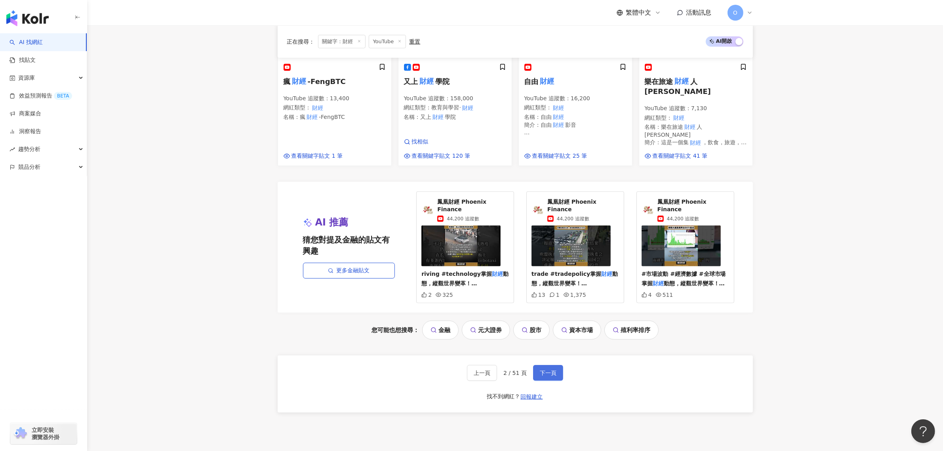
click at [542, 369] on span "下一頁" at bounding box center [548, 372] width 17 height 6
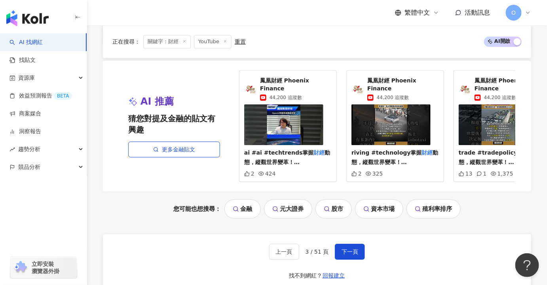
scroll to position [783, 0]
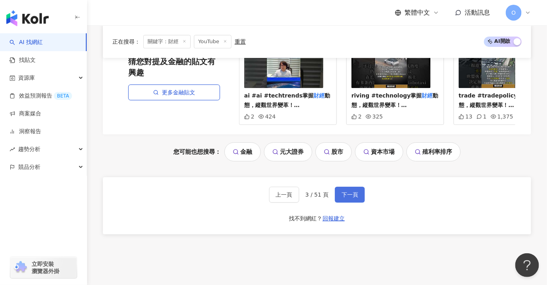
drag, startPoint x: 347, startPoint y: 170, endPoint x: 338, endPoint y: 169, distance: 9.1
click at [347, 186] on button "下一頁" at bounding box center [350, 194] width 30 height 16
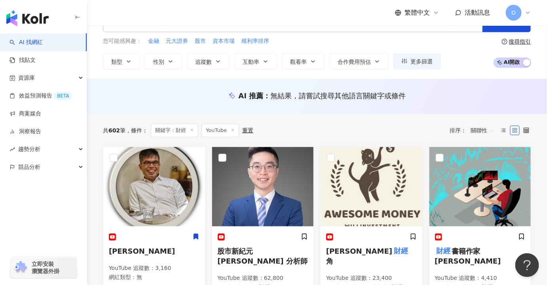
scroll to position [0, 0]
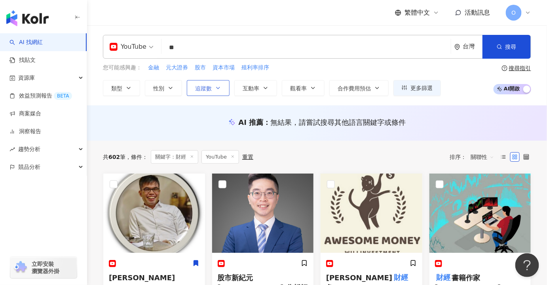
click at [197, 90] on span "追蹤數" at bounding box center [203, 88] width 17 height 6
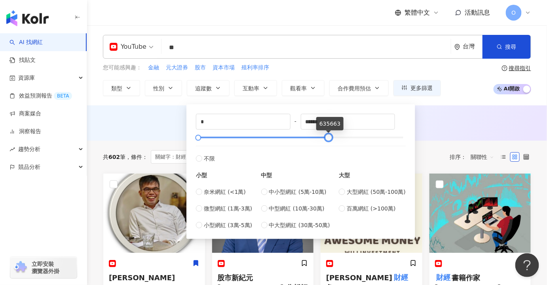
type input "******"
drag, startPoint x: 402, startPoint y: 137, endPoint x: 320, endPoint y: 139, distance: 82.4
click at [320, 139] on div at bounding box center [321, 137] width 4 height 4
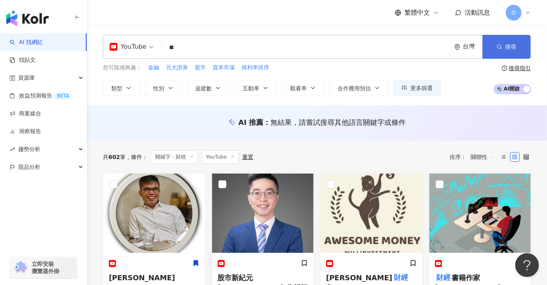
click at [498, 47] on icon "button" at bounding box center [500, 47] width 6 height 6
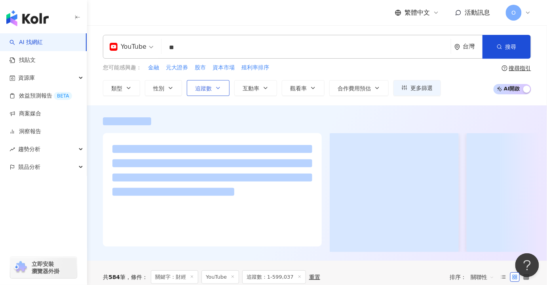
click at [221, 84] on button "追蹤數" at bounding box center [208, 88] width 43 height 16
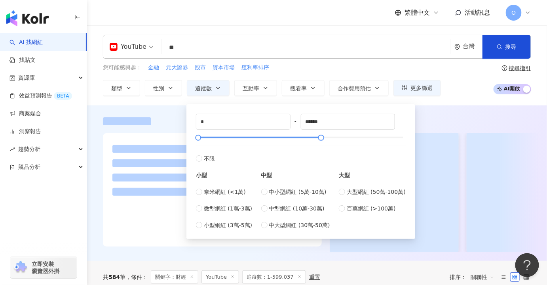
drag, startPoint x: 201, startPoint y: 140, endPoint x: 213, endPoint y: 139, distance: 11.9
click at [215, 139] on div "* - ****** 不限 小型 奈米網紅 (<1萬) 微型網紅 (1萬-3萬) 小型網紅 (3萬-5萬) 中型 中小型網紅 (5萬-10萬) 中型網紅 (1…" at bounding box center [301, 172] width 210 height 116
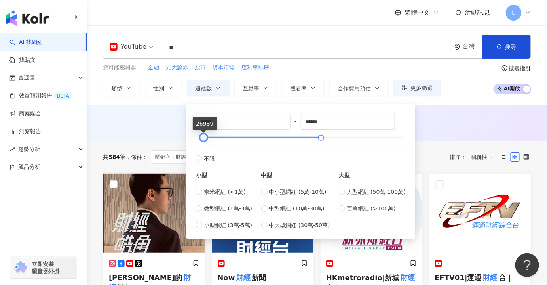
type input "*****"
drag, startPoint x: 197, startPoint y: 137, endPoint x: 202, endPoint y: 139, distance: 5.5
click at [202, 139] on div at bounding box center [203, 137] width 4 height 4
click at [460, 114] on div "AI 推薦 ： 無結果，請嘗試搜尋其他語言關鍵字或條件" at bounding box center [317, 122] width 460 height 35
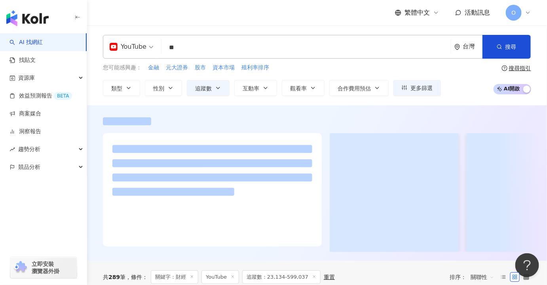
scroll to position [144, 0]
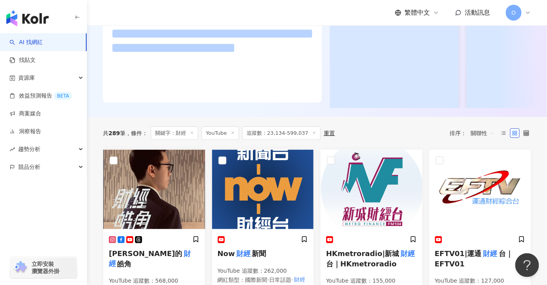
click at [314, 133] on line at bounding box center [315, 132] width 2 height 2
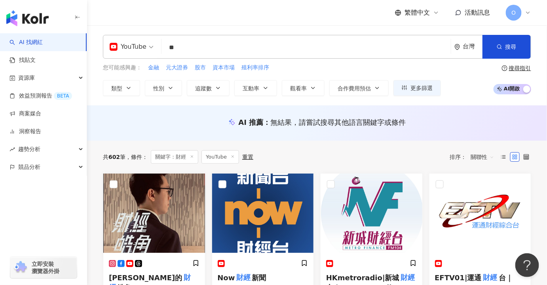
click at [389, 64] on div "您可能感興趣： 金融 元大證券 股市 資本市場 殖利率排序" at bounding box center [272, 67] width 338 height 9
click at [406, 89] on button "更多篩選" at bounding box center [418, 88] width 48 height 16
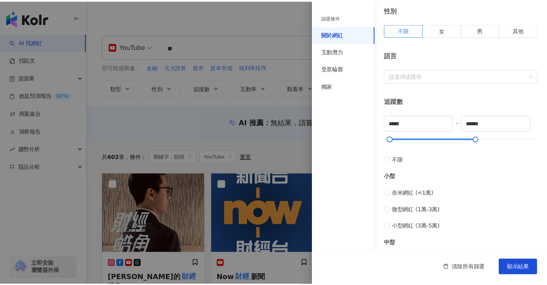
scroll to position [216, 0]
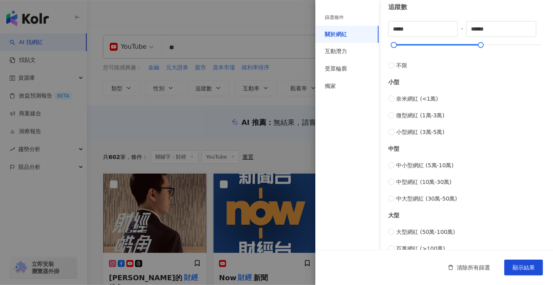
drag, startPoint x: 270, startPoint y: 17, endPoint x: 276, endPoint y: 7, distance: 11.8
click at [270, 17] on div at bounding box center [276, 142] width 553 height 285
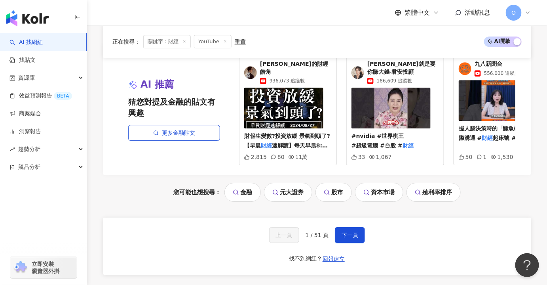
scroll to position [792, 0]
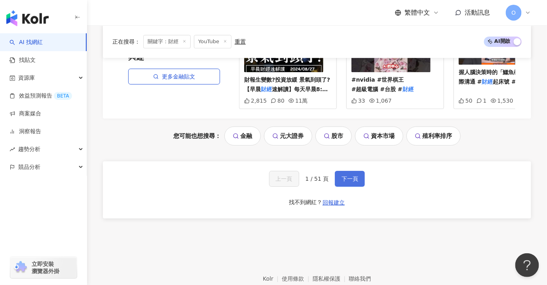
click at [346, 178] on span "下一頁" at bounding box center [350, 178] width 17 height 6
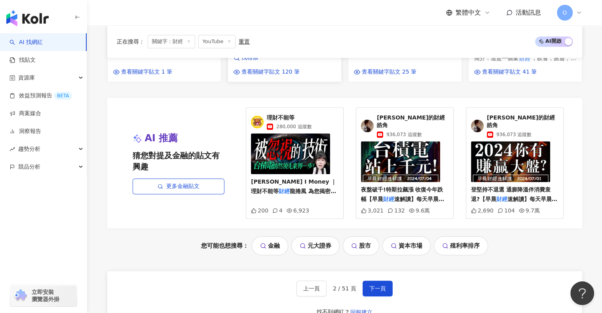
scroll to position [727, 0]
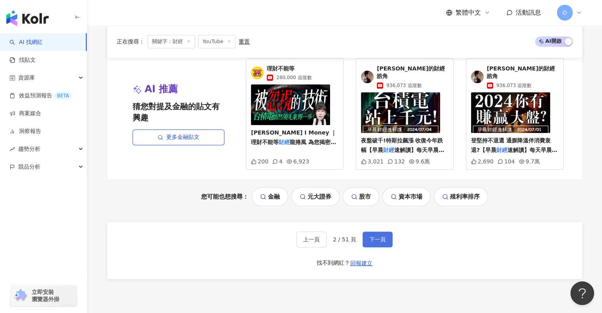
click at [381, 236] on span "下一頁" at bounding box center [377, 239] width 17 height 6
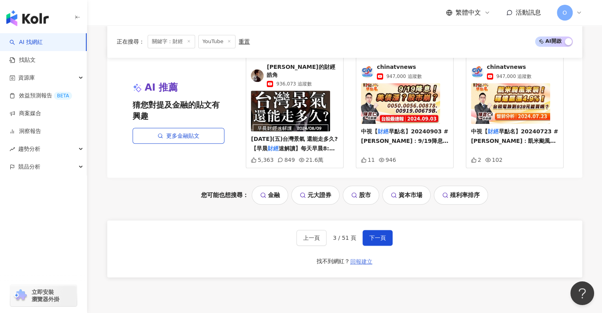
scroll to position [779, 0]
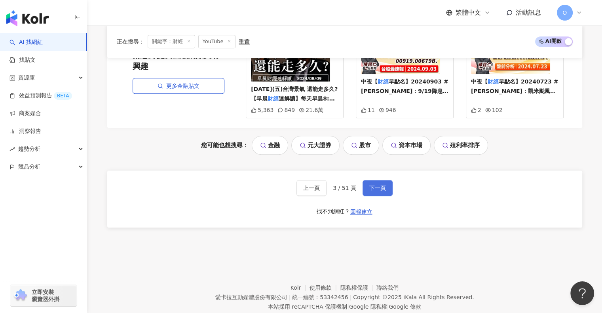
click at [369, 185] on span "下一頁" at bounding box center [377, 188] width 17 height 6
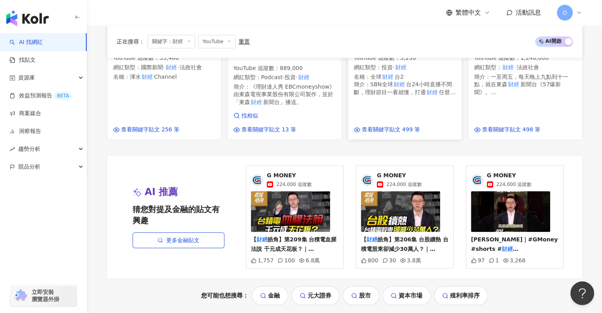
scroll to position [795, 0]
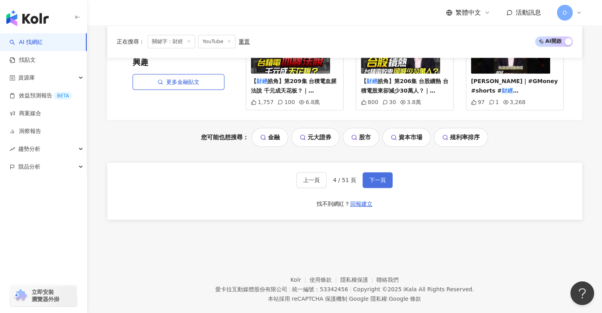
click at [366, 172] on button "下一頁" at bounding box center [378, 180] width 30 height 16
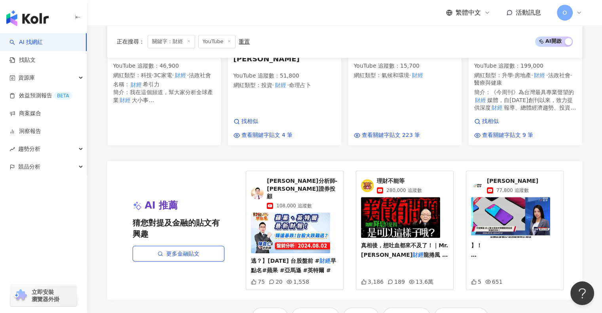
scroll to position [636, 0]
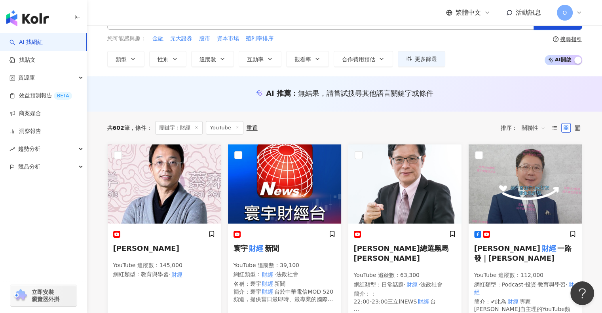
scroll to position [0, 0]
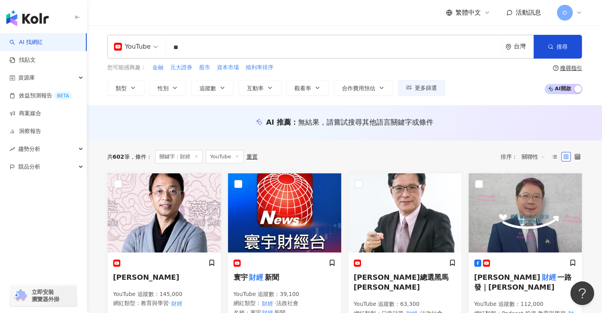
click at [183, 44] on input "**" at bounding box center [334, 47] width 330 height 15
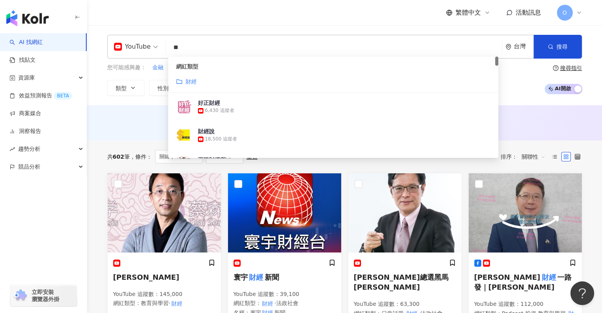
type input "*"
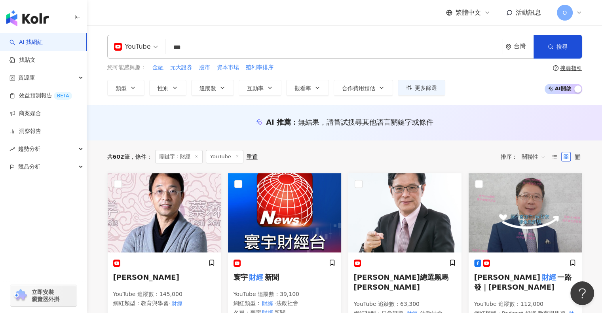
type input "***"
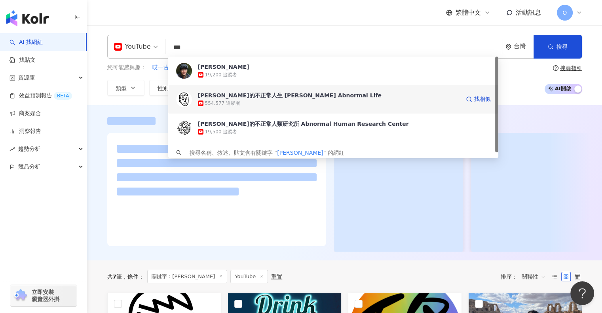
click at [257, 105] on div "554,577 追蹤者" at bounding box center [329, 103] width 262 height 8
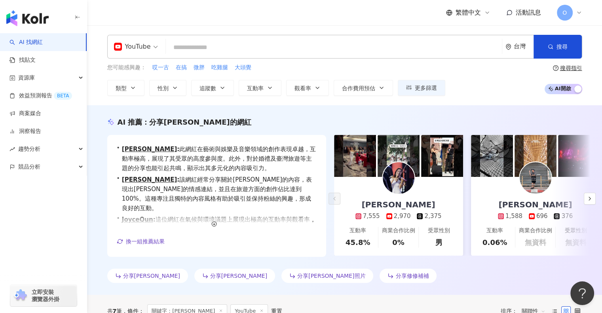
click at [182, 44] on input "search" at bounding box center [334, 47] width 330 height 15
click at [195, 41] on input "search" at bounding box center [334, 47] width 330 height 15
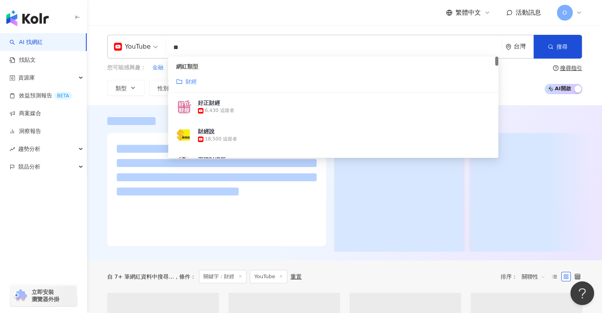
click at [188, 80] on mark "財經" at bounding box center [191, 81] width 11 height 6
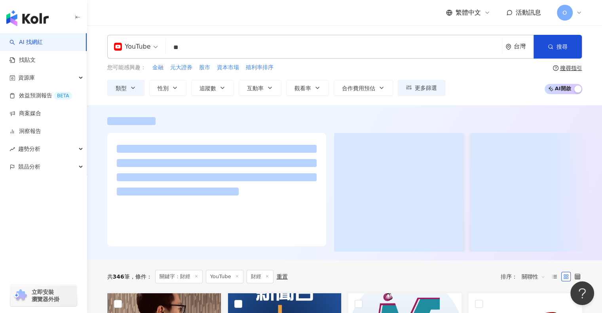
click at [202, 43] on input "**" at bounding box center [334, 47] width 330 height 15
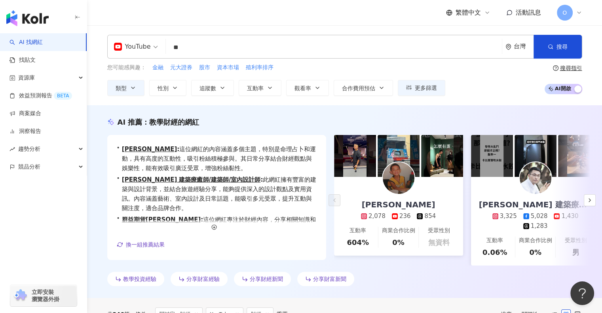
type input "*"
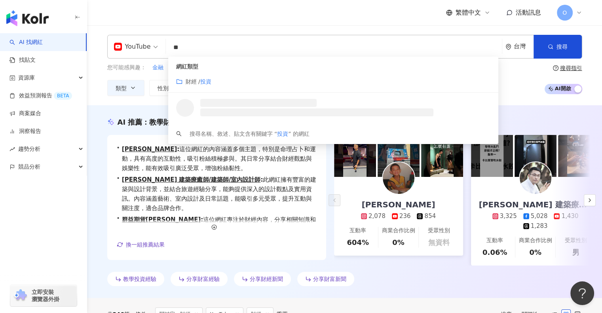
click at [207, 80] on mark "投資" at bounding box center [205, 81] width 11 height 6
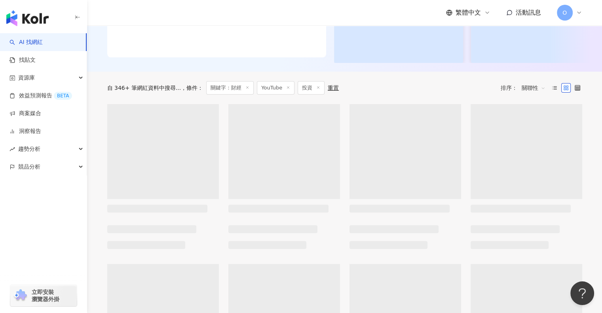
scroll to position [198, 0]
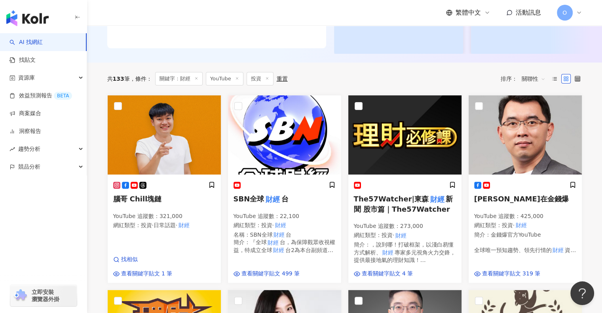
type input "**"
click at [197, 79] on line at bounding box center [196, 78] width 2 height 2
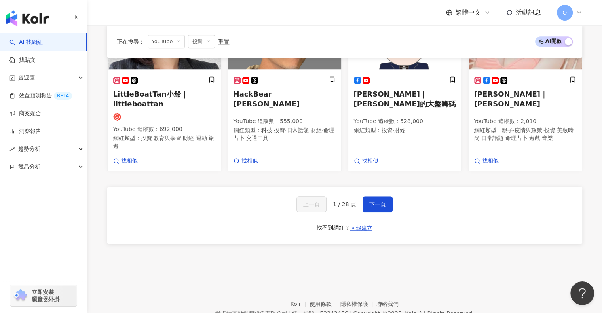
scroll to position [713, 0]
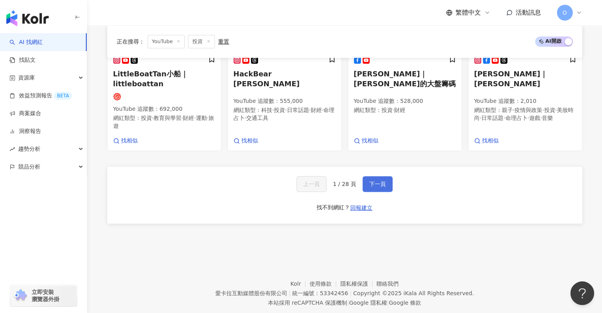
click at [378, 187] on span "下一頁" at bounding box center [377, 184] width 17 height 6
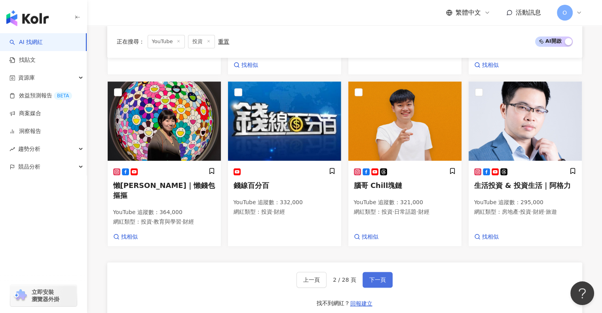
scroll to position [591, 0]
drag, startPoint x: 382, startPoint y: 284, endPoint x: 377, endPoint y: 281, distance: 6.0
click at [382, 283] on span "下一頁" at bounding box center [377, 280] width 17 height 6
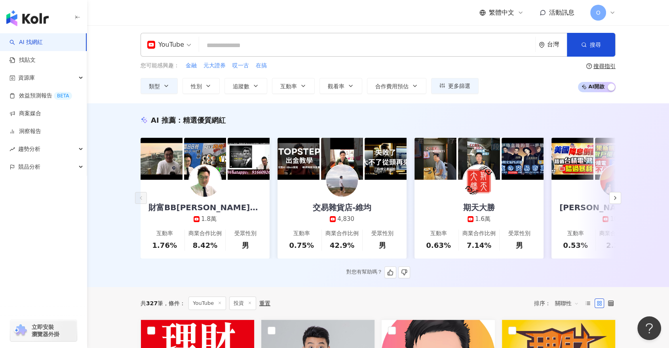
scroll to position [0, 0]
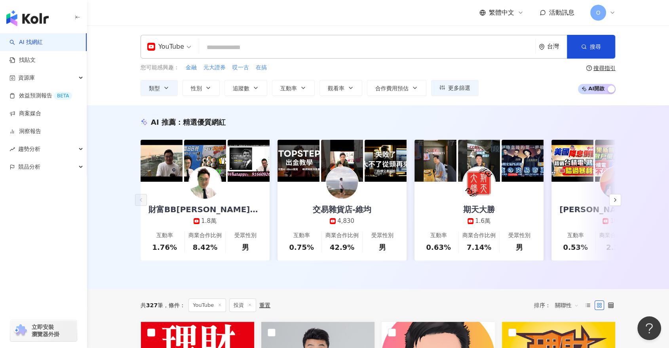
click at [233, 35] on div "YouTube 台灣 搜尋 customizedTag 網紅類型 財經 / 投資 搜尋名稱、敘述、貼文含有關鍵字 “ 投資 ” 的網紅" at bounding box center [378, 47] width 475 height 24
click at [230, 48] on input "search" at bounding box center [367, 47] width 330 height 15
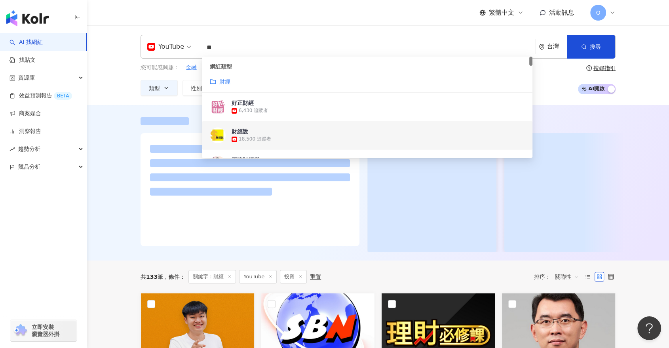
click at [112, 106] on div at bounding box center [378, 182] width 582 height 155
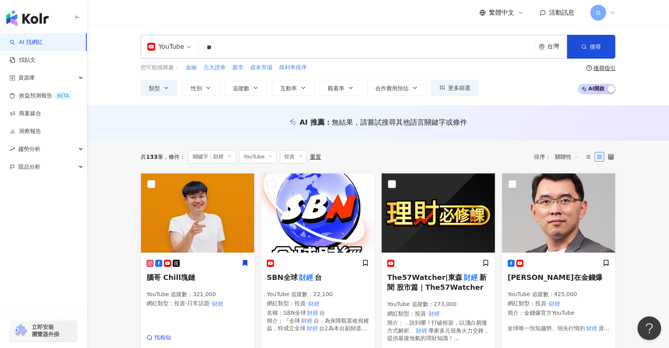
click at [249, 42] on input "**" at bounding box center [367, 47] width 330 height 15
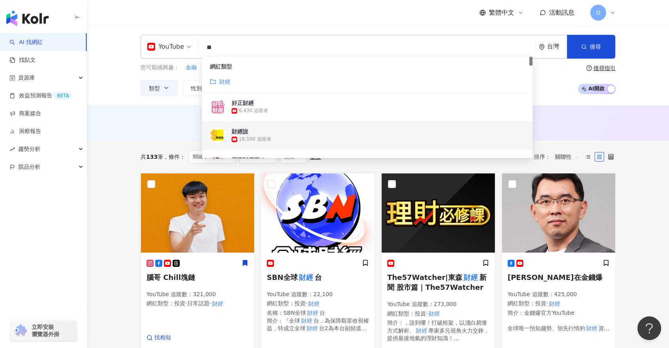
type input "*"
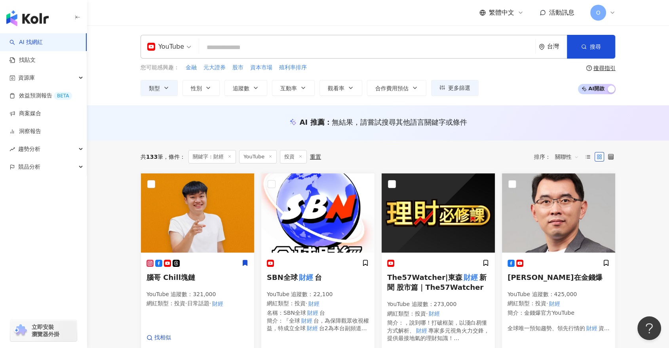
paste input "***"
type input "***"
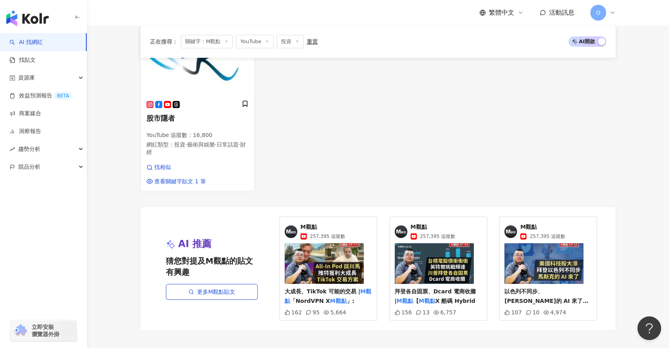
scroll to position [176, 0]
